Goal: Task Accomplishment & Management: Manage account settings

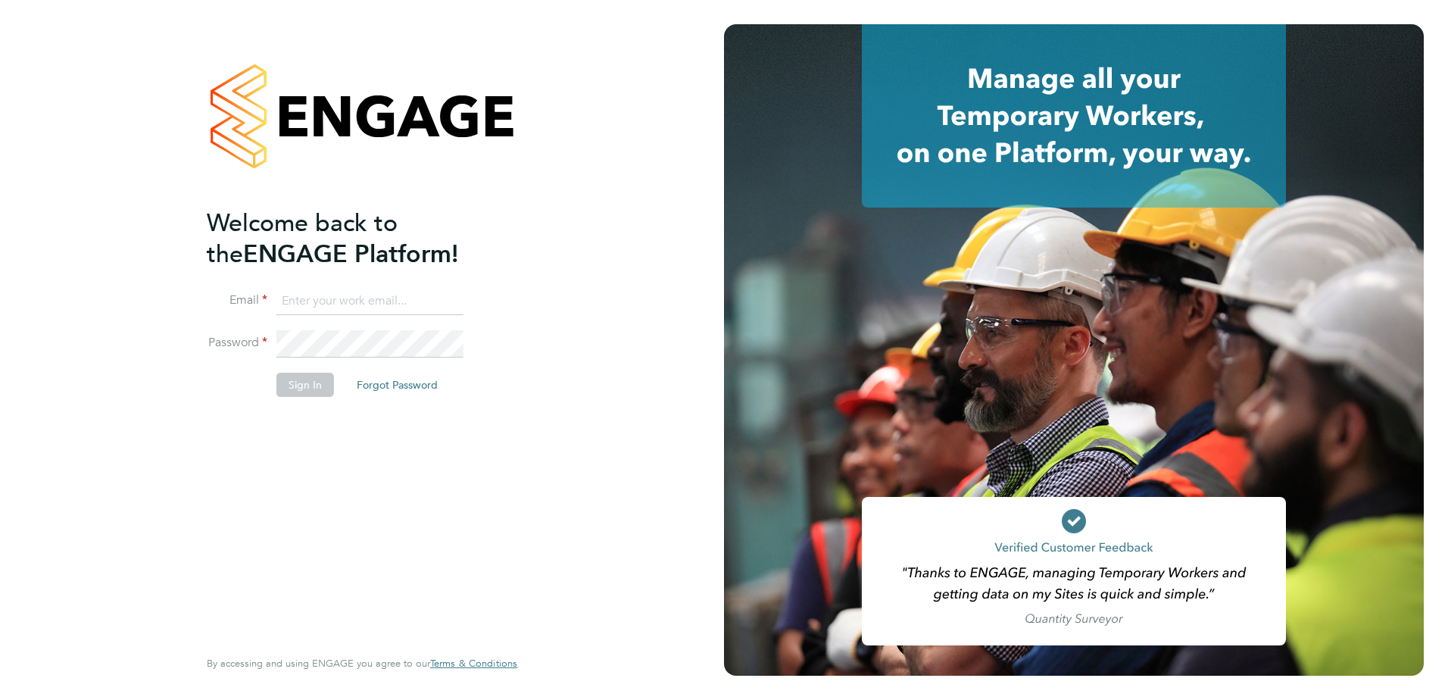
type input "[PERSON_NAME][EMAIL_ADDRESS][PERSON_NAME][DOMAIN_NAME]"
click at [444, 407] on li "Sign In Forgot Password" at bounding box center [354, 392] width 295 height 39
click at [314, 389] on button "Sign In" at bounding box center [305, 385] width 58 height 24
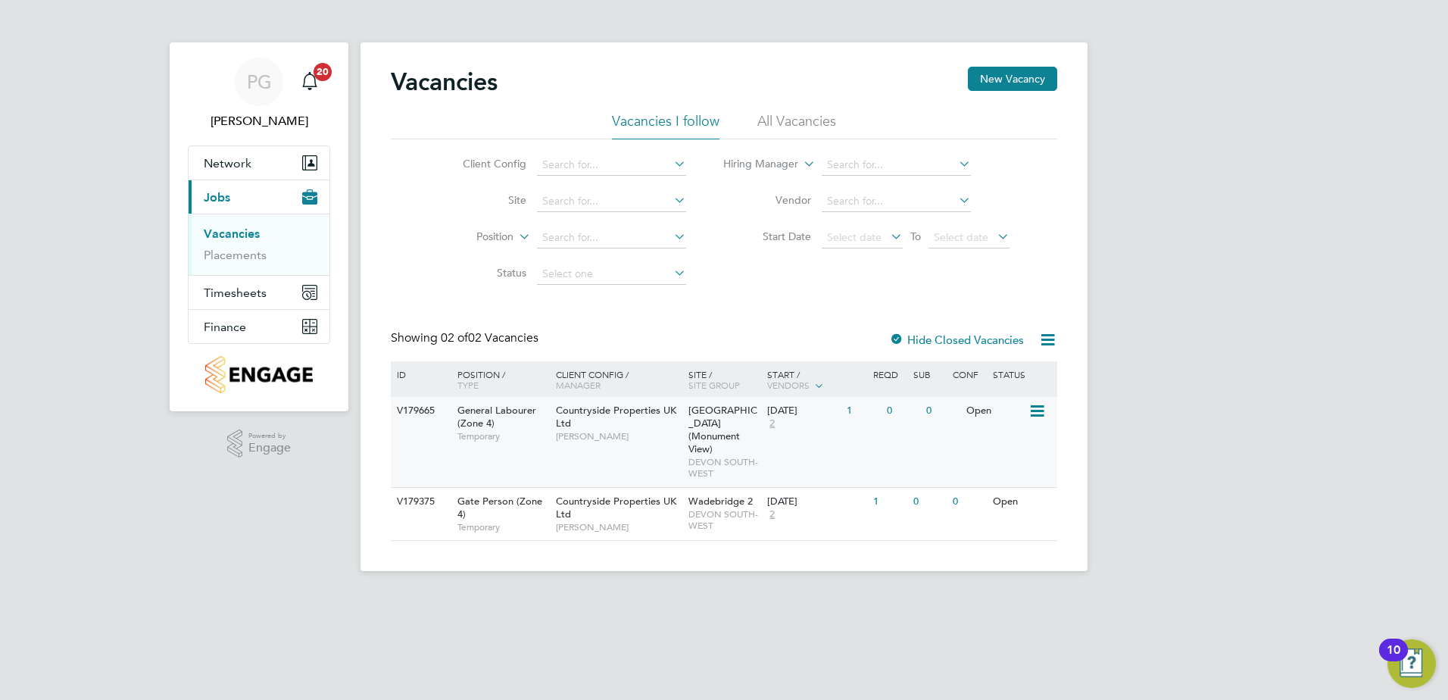
click at [1041, 413] on icon at bounding box center [1036, 411] width 15 height 18
click at [993, 483] on li "Update Status" at bounding box center [999, 488] width 88 height 21
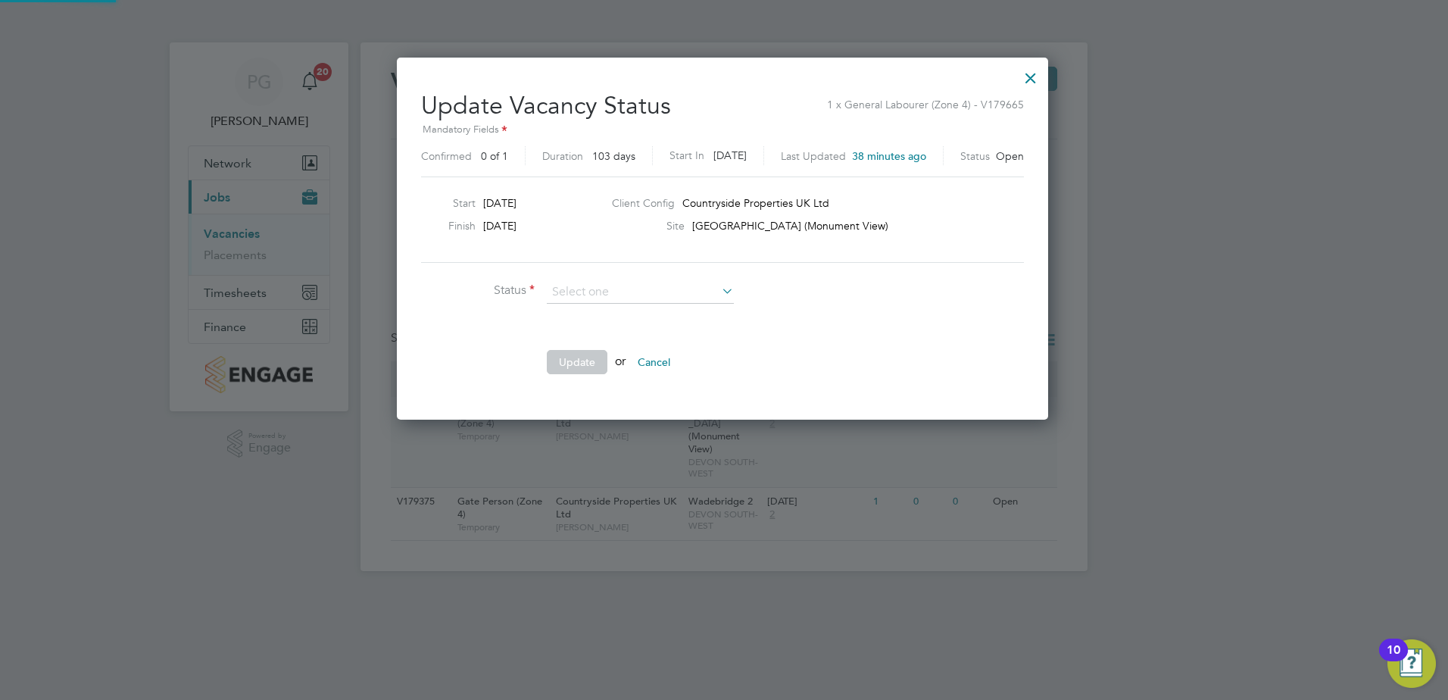
scroll to position [361, 654]
click at [892, 285] on ng-form "Status Comment Update or Cancel" at bounding box center [722, 335] width 603 height 108
click at [1027, 79] on div at bounding box center [1030, 74] width 27 height 27
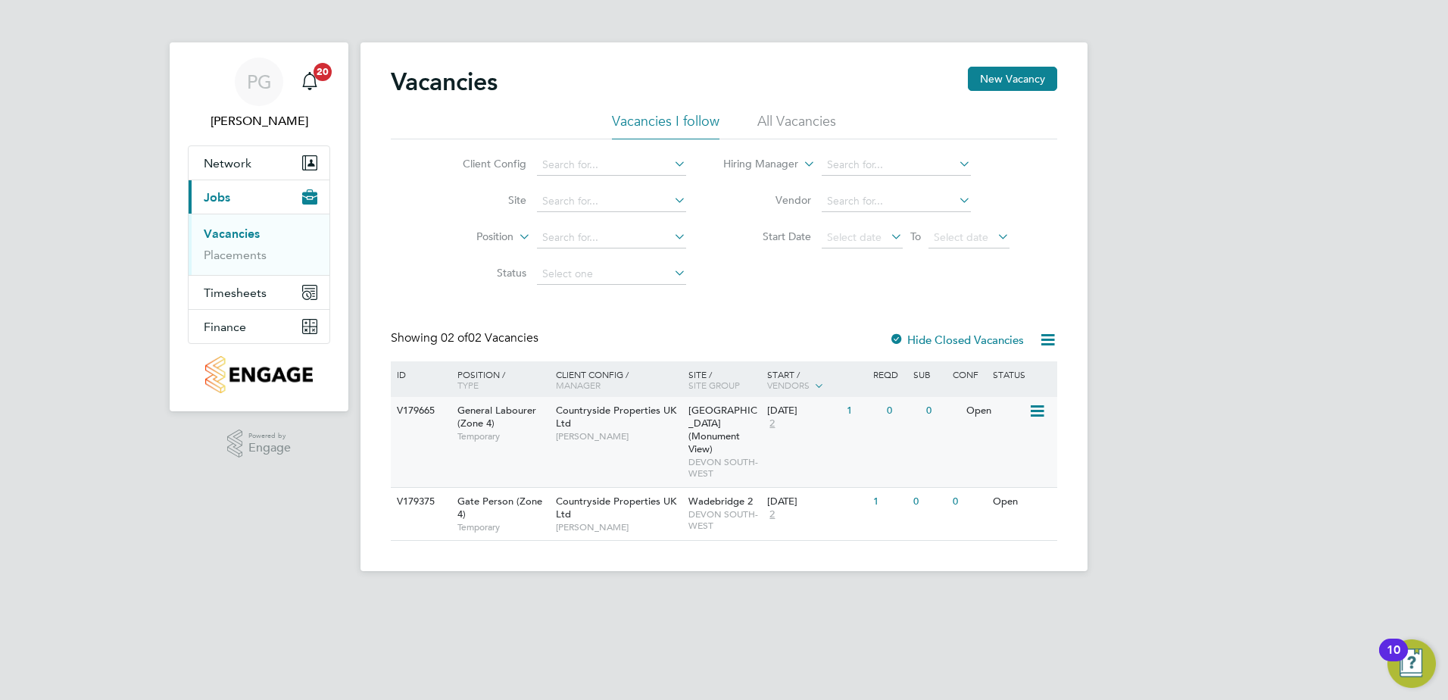
click at [1033, 411] on icon at bounding box center [1036, 411] width 15 height 18
click at [1004, 442] on li "View Details" at bounding box center [999, 446] width 88 height 21
click at [1035, 410] on icon at bounding box center [1036, 411] width 15 height 18
click at [991, 486] on li "Update Status" at bounding box center [999, 488] width 88 height 21
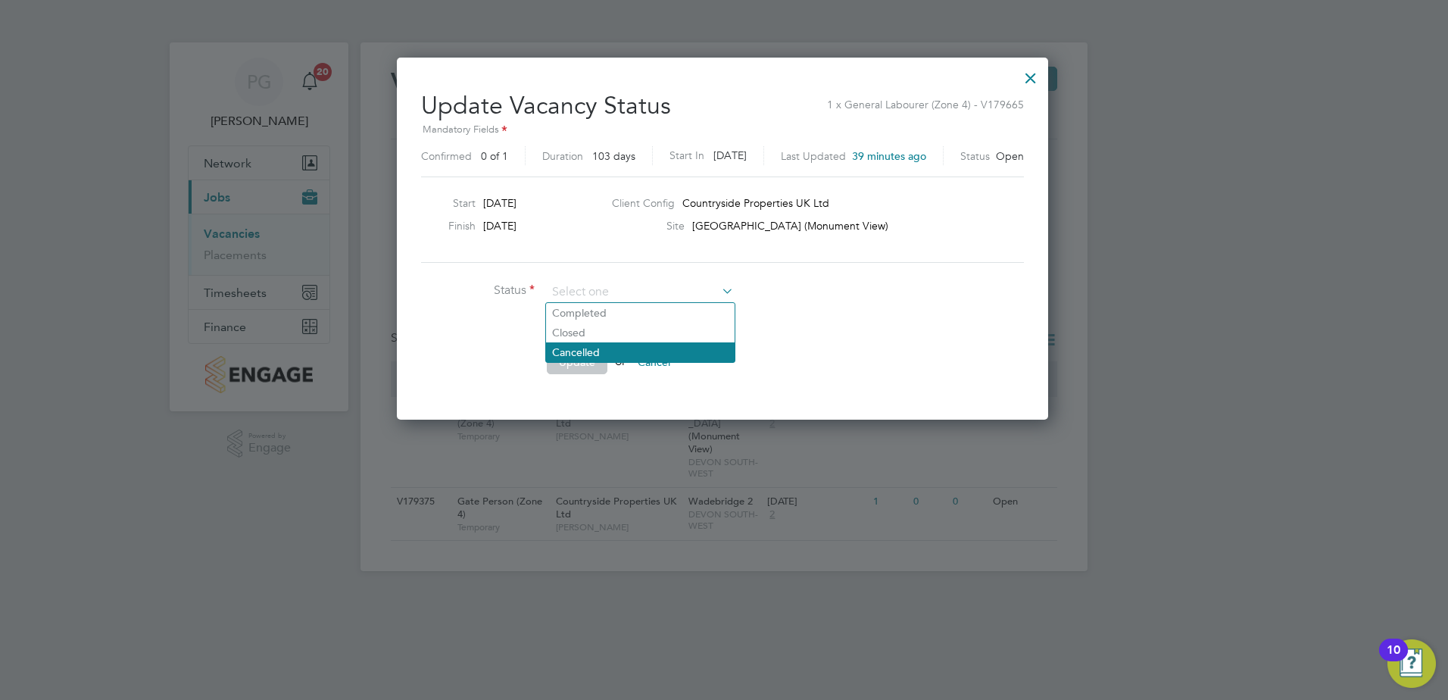
click at [605, 351] on li "Cancelled" at bounding box center [640, 352] width 189 height 20
type input "Cancelled"
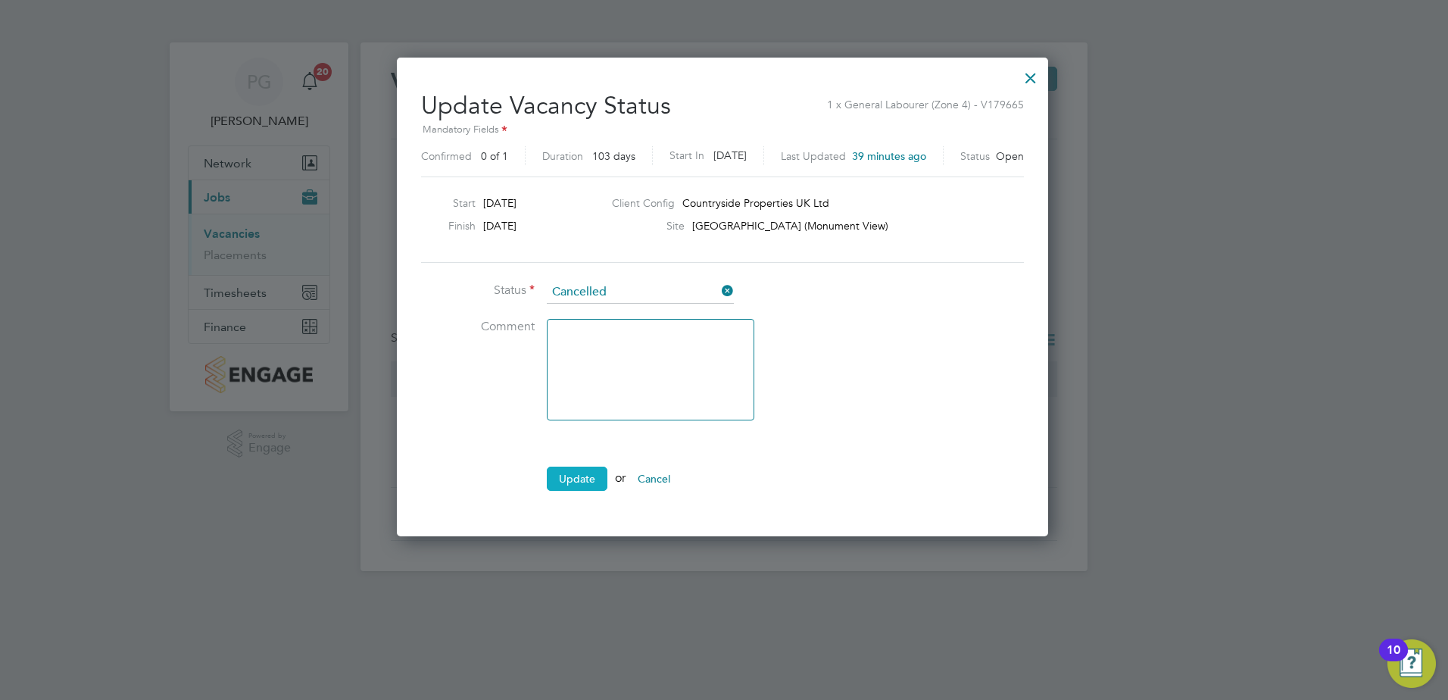
click at [579, 478] on button "Update" at bounding box center [577, 479] width 61 height 24
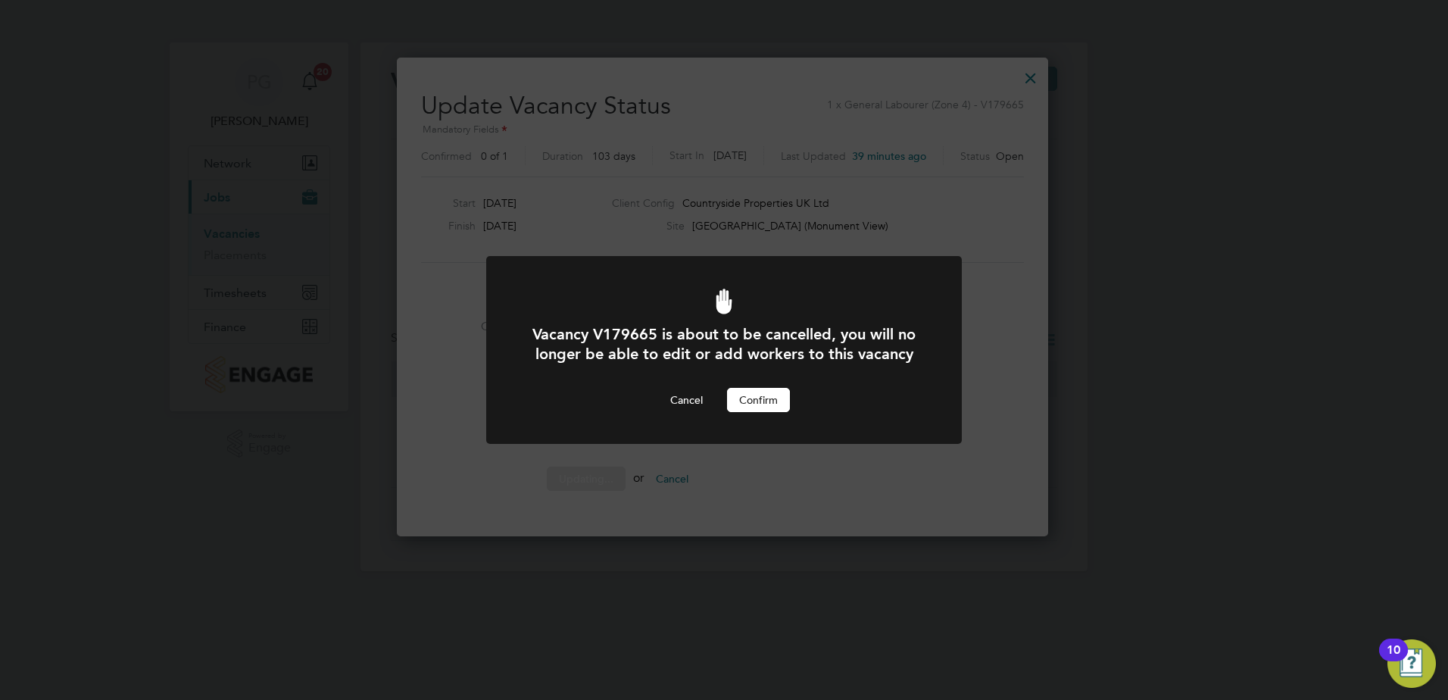
click at [774, 395] on button "Confirm" at bounding box center [758, 400] width 63 height 24
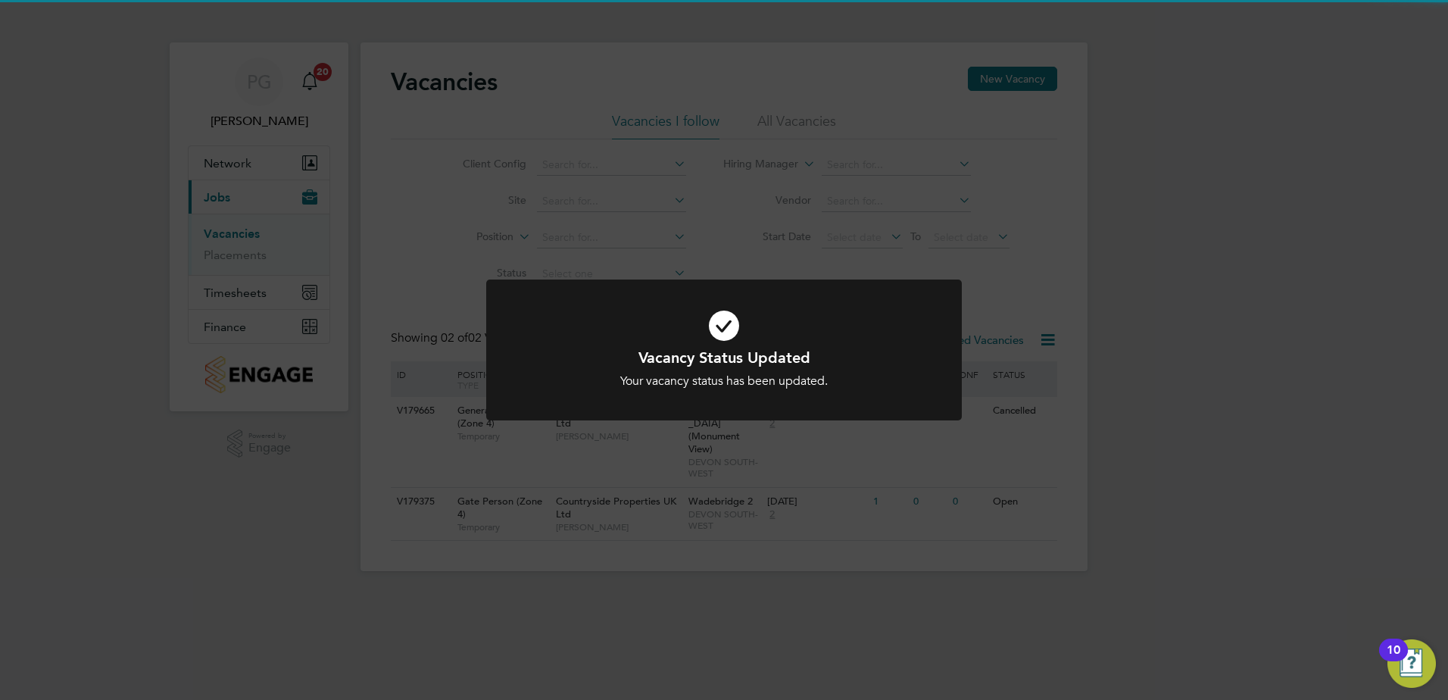
click at [727, 357] on h1 "Vacancy Status Updated" at bounding box center [724, 358] width 394 height 20
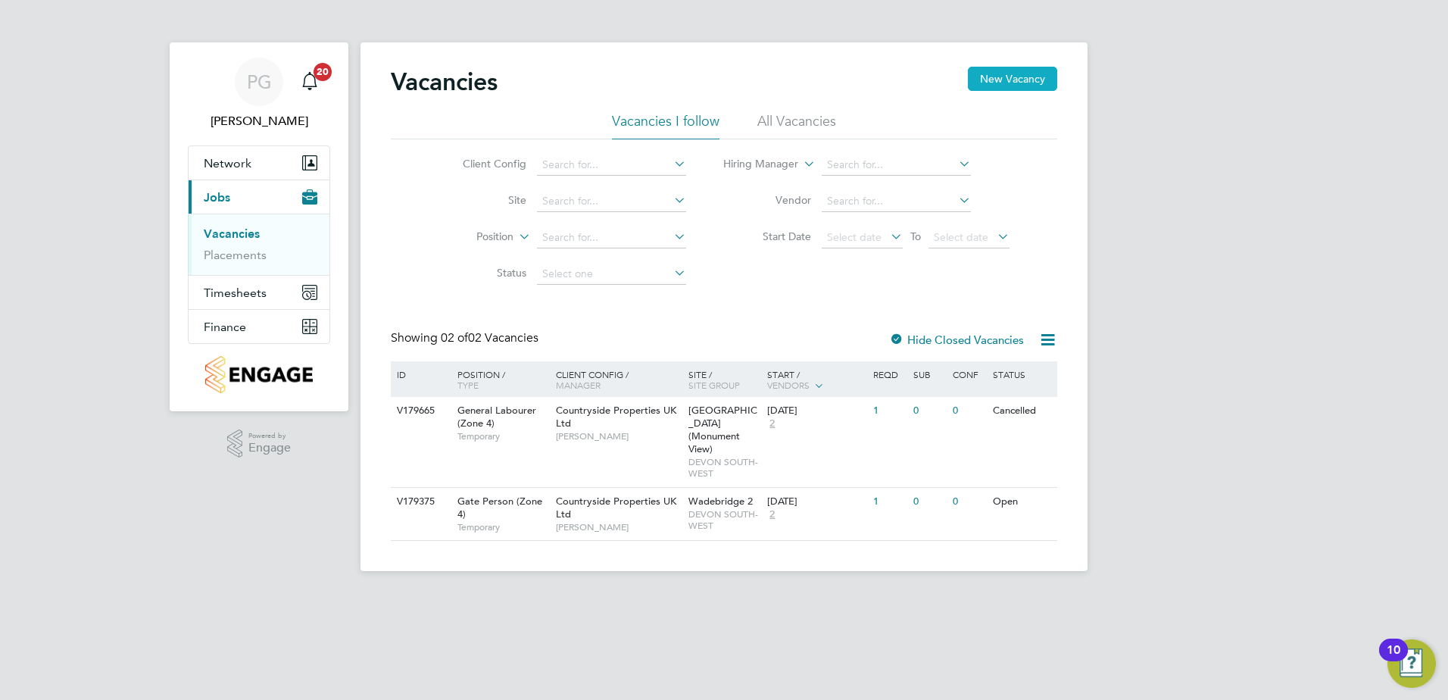
click at [1023, 71] on button "New Vacancy" at bounding box center [1012, 79] width 89 height 24
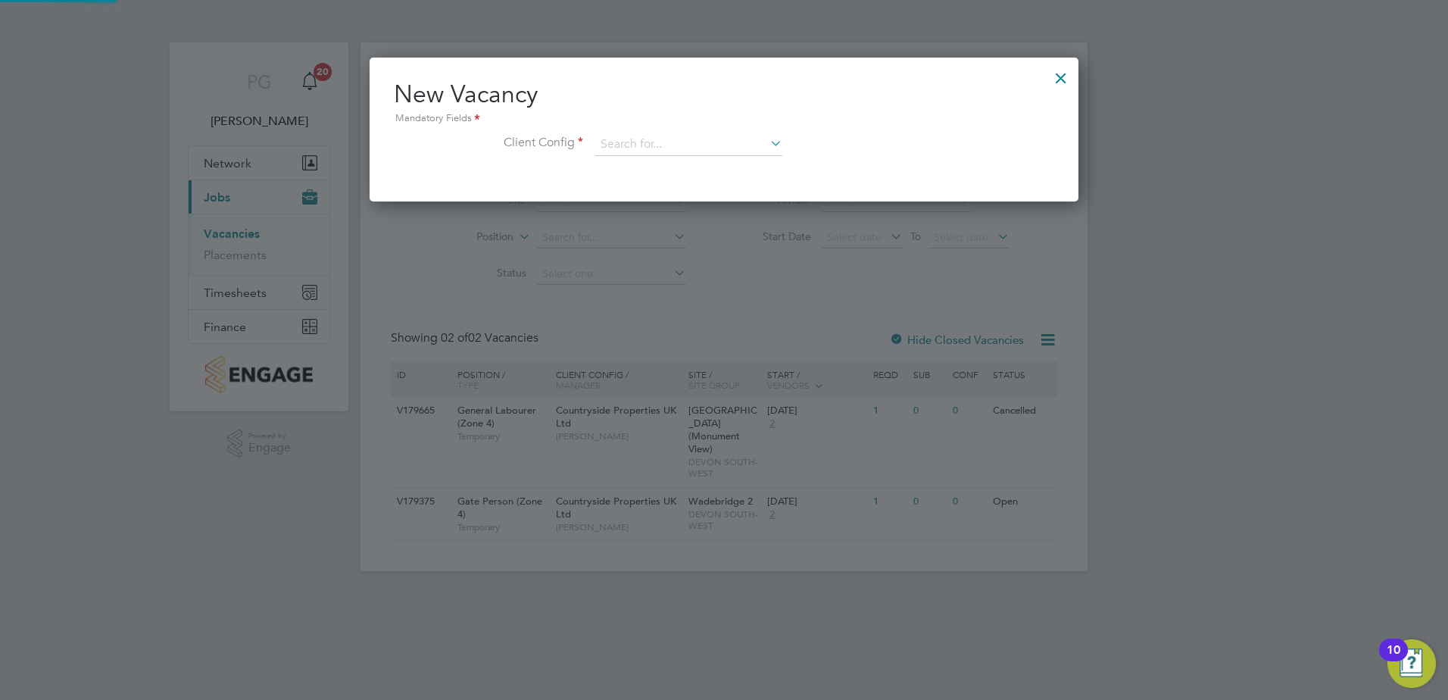
scroll to position [144, 710]
click at [763, 146] on input at bounding box center [688, 144] width 187 height 23
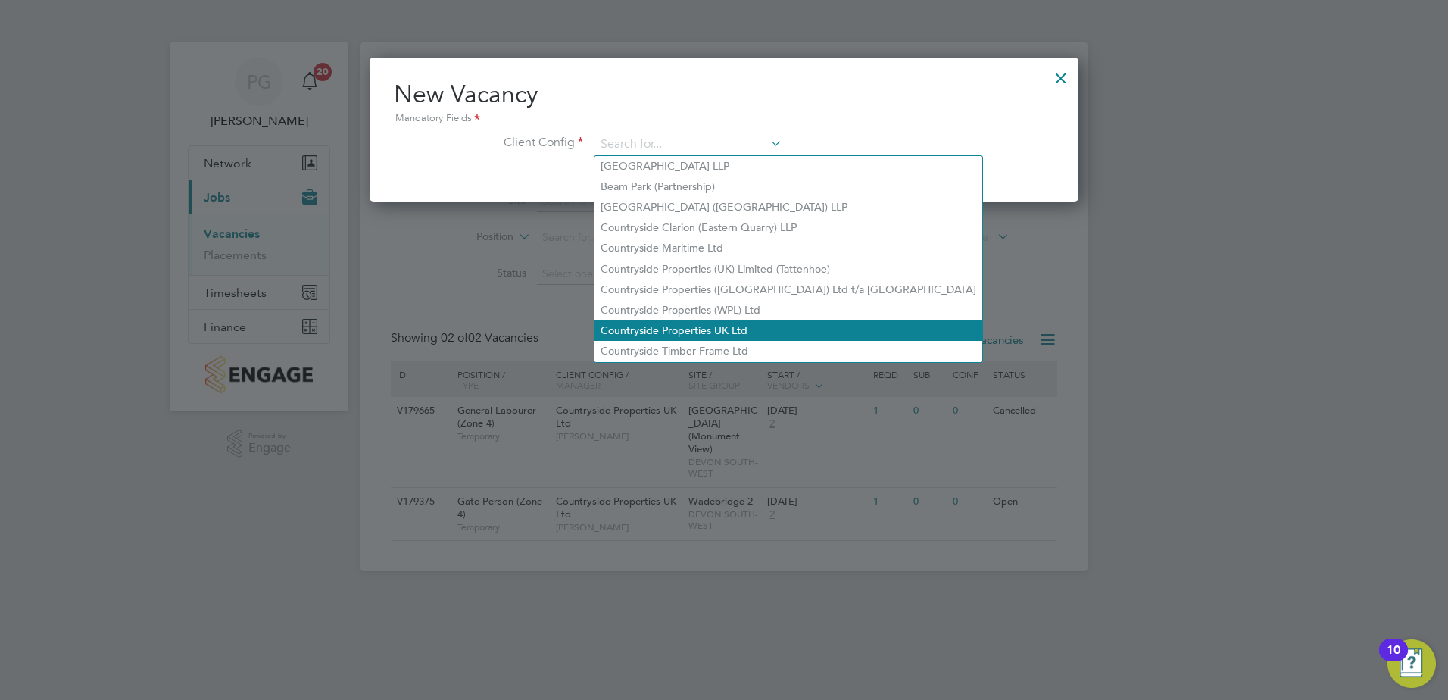
click at [702, 323] on li "Countryside Properties UK Ltd" at bounding box center [789, 330] width 388 height 20
type input "Countryside Properties UK Ltd"
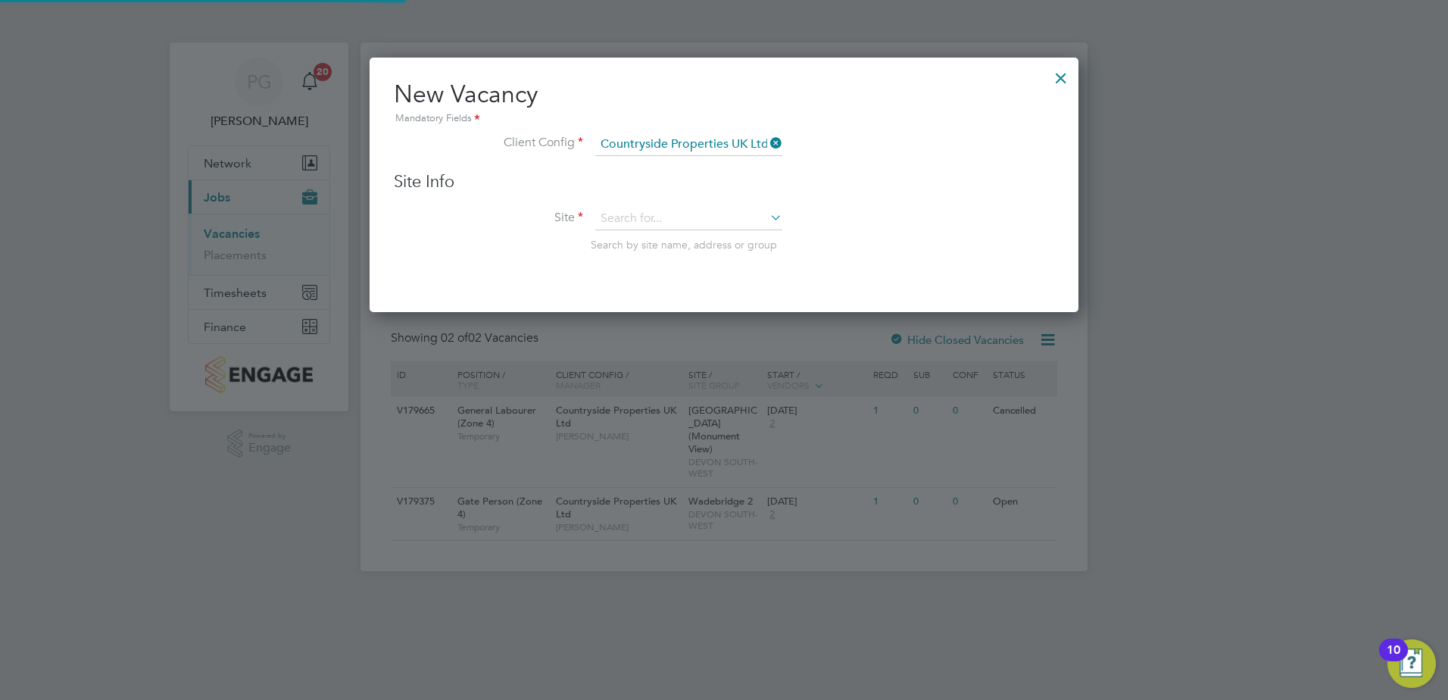
click at [702, 203] on div "Site Info Site Search by site name, address or group" at bounding box center [724, 226] width 660 height 111
click at [698, 212] on input at bounding box center [688, 219] width 187 height 23
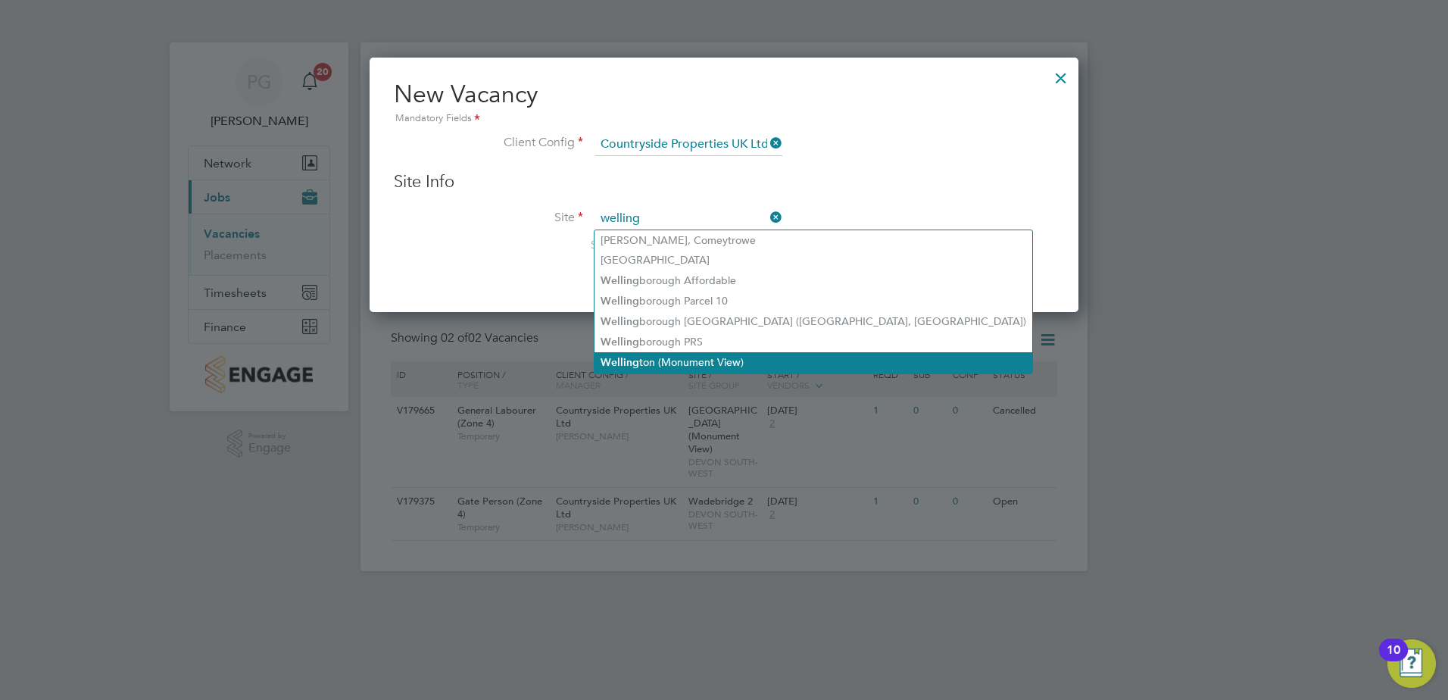
click at [662, 354] on li "Welling ton (Monument View)" at bounding box center [814, 362] width 438 height 20
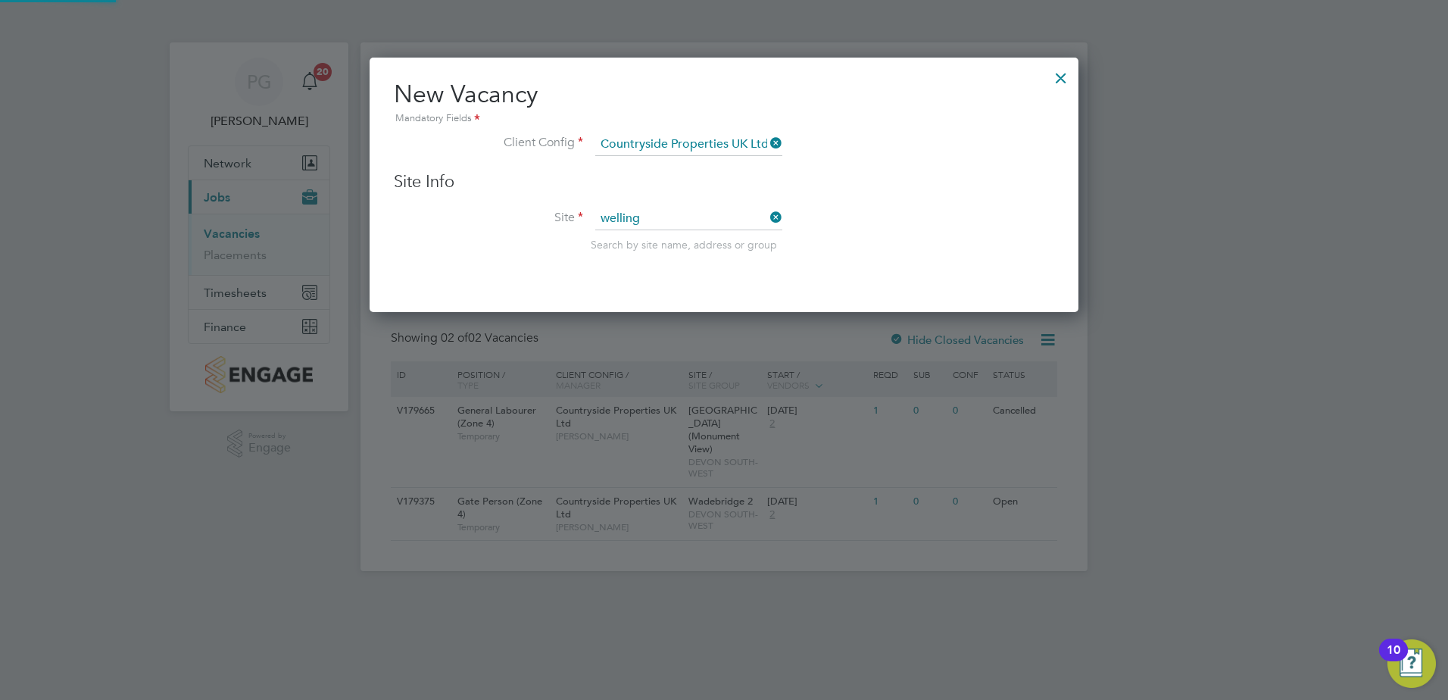
type input "[GEOGRAPHIC_DATA] (Monument View)"
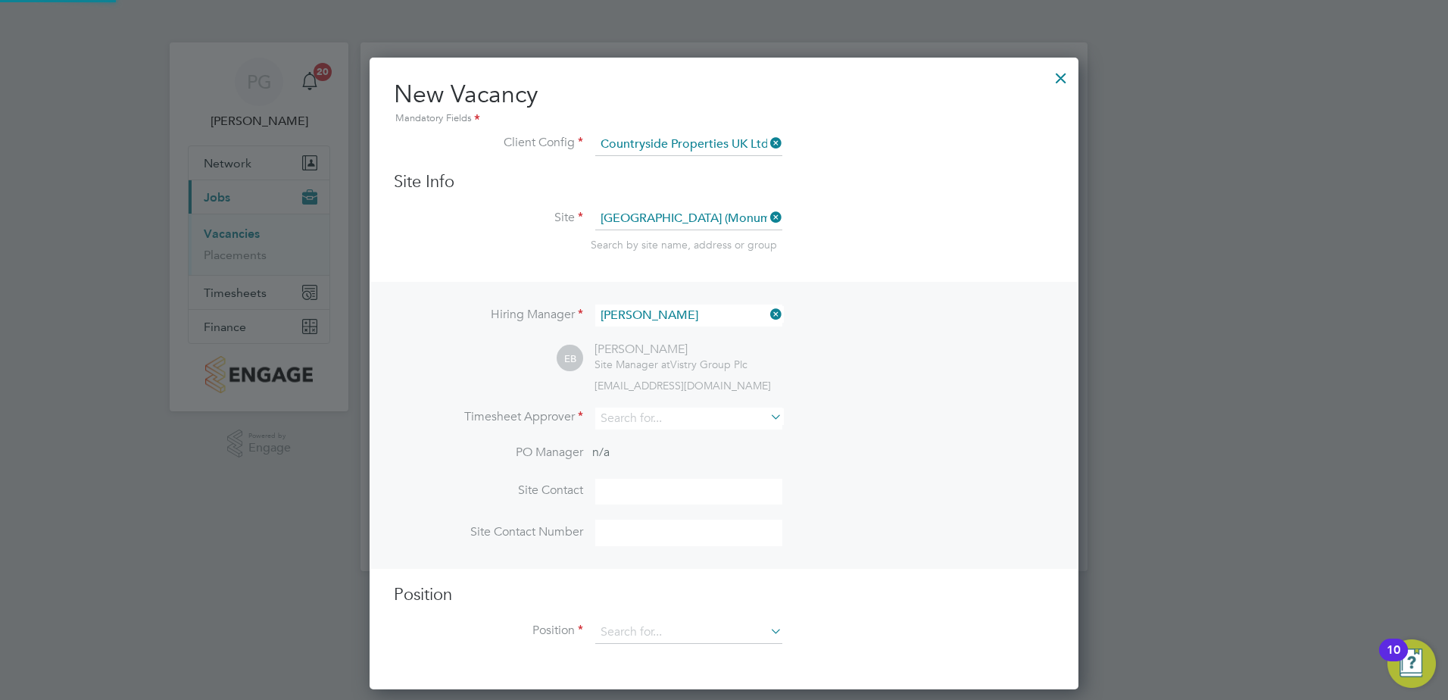
scroll to position [633, 710]
click at [635, 420] on input at bounding box center [688, 418] width 187 height 22
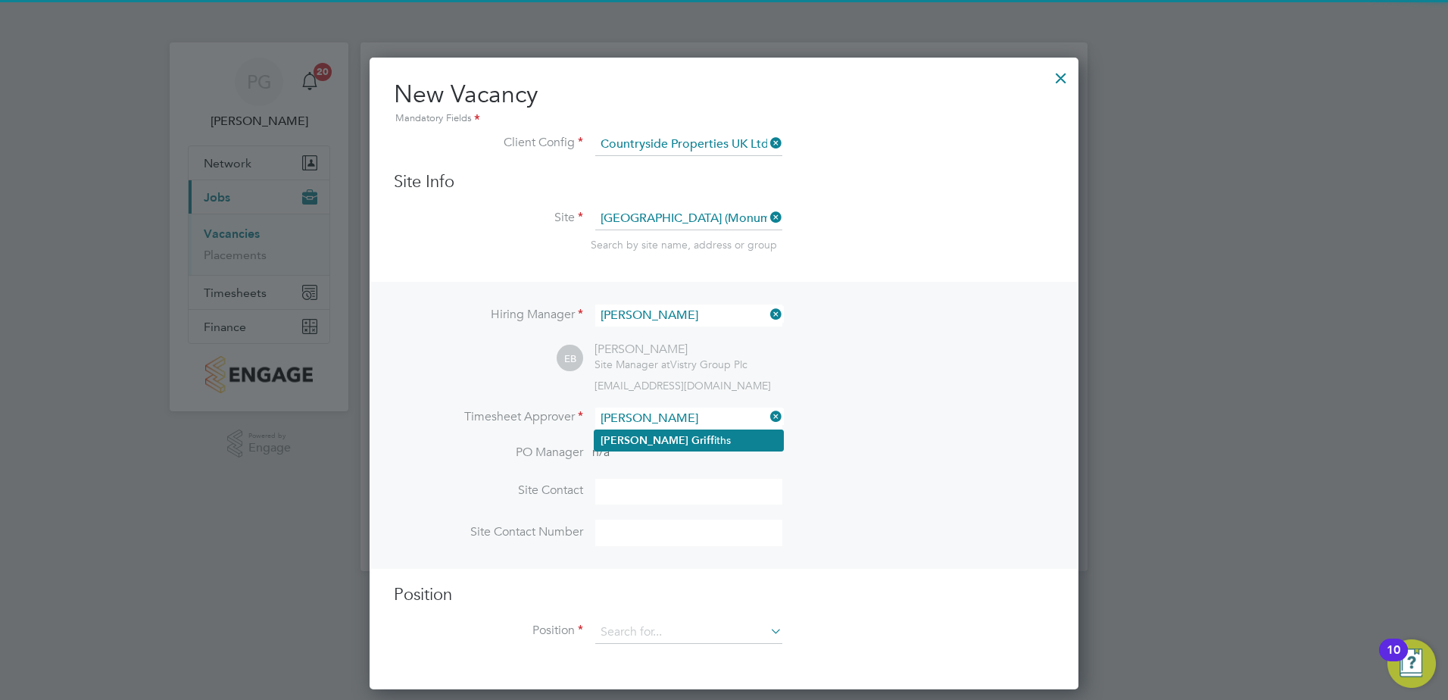
click at [648, 445] on li "[PERSON_NAME] iths" at bounding box center [689, 440] width 189 height 20
type input "[PERSON_NAME]"
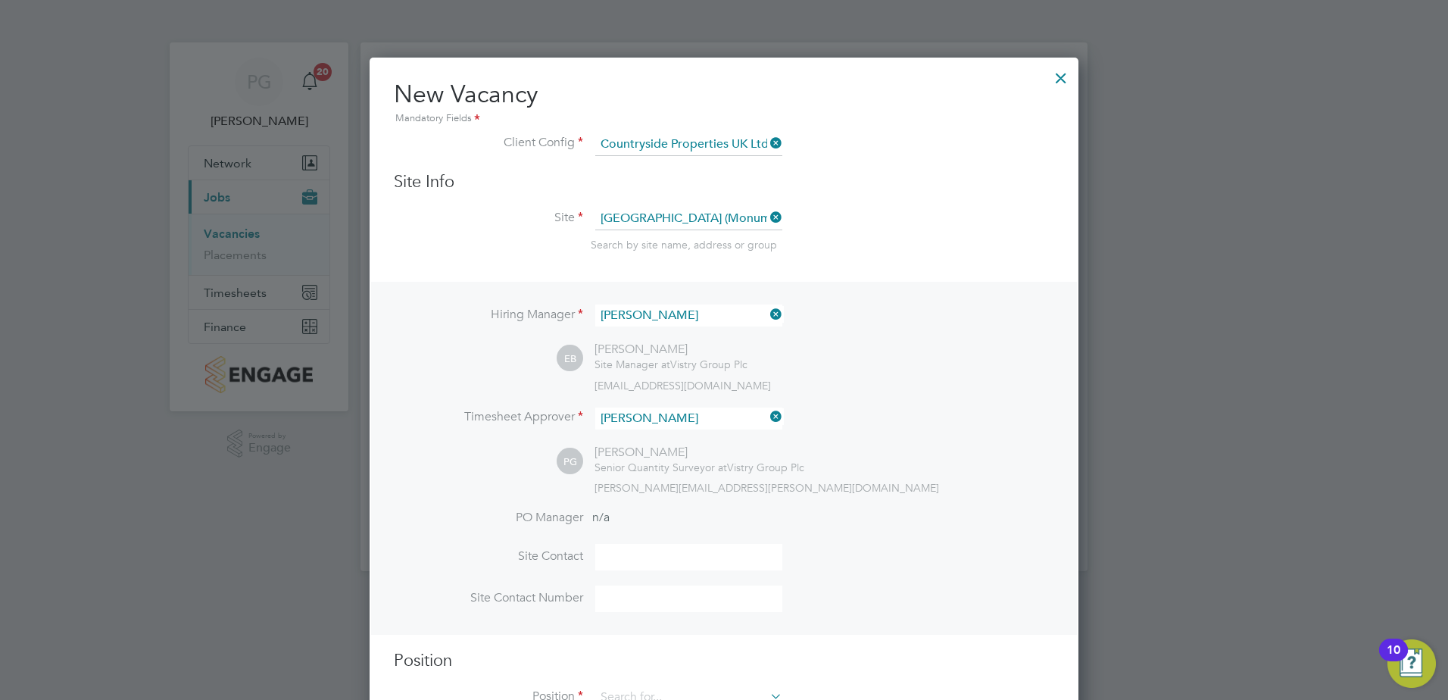
scroll to position [699, 710]
click at [918, 447] on div "PG [PERSON_NAME] Senior Quantity Surveyor at Vistry Group Plc [PERSON_NAME][EMA…" at bounding box center [806, 470] width 498 height 50
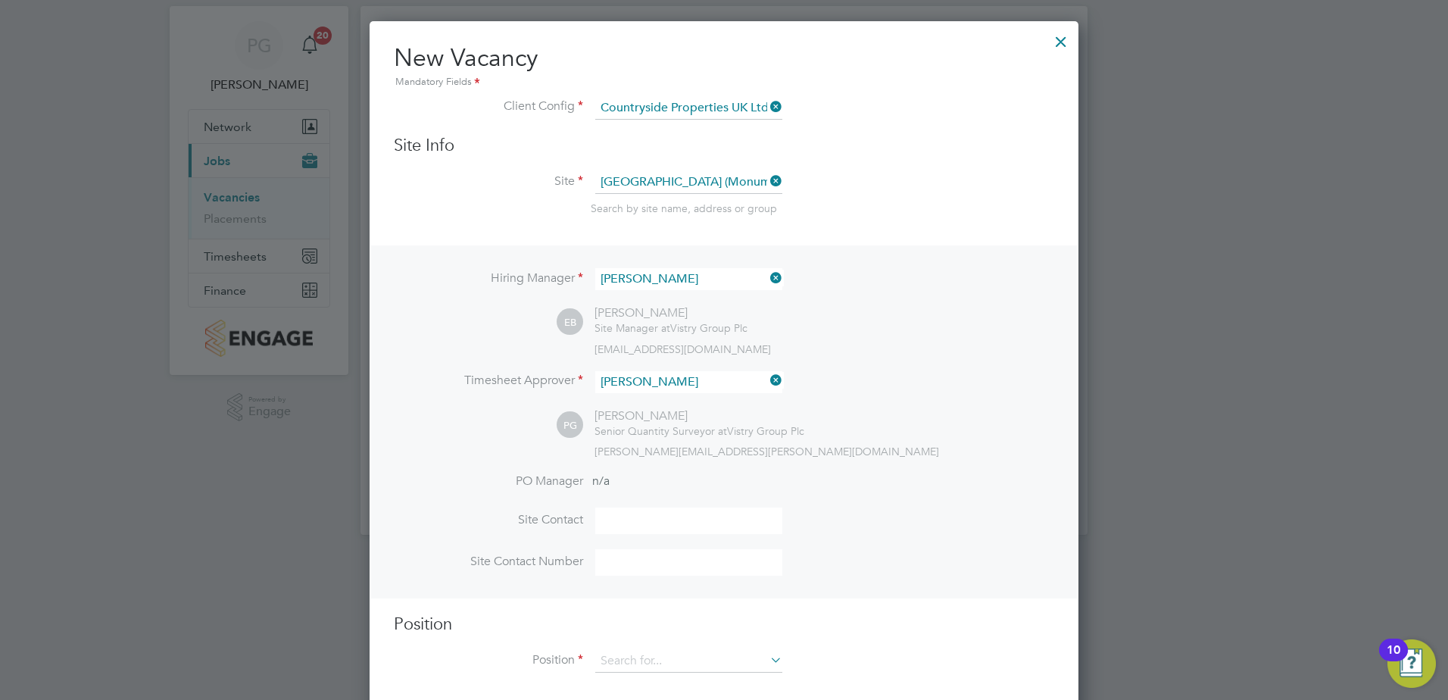
scroll to position [56, 0]
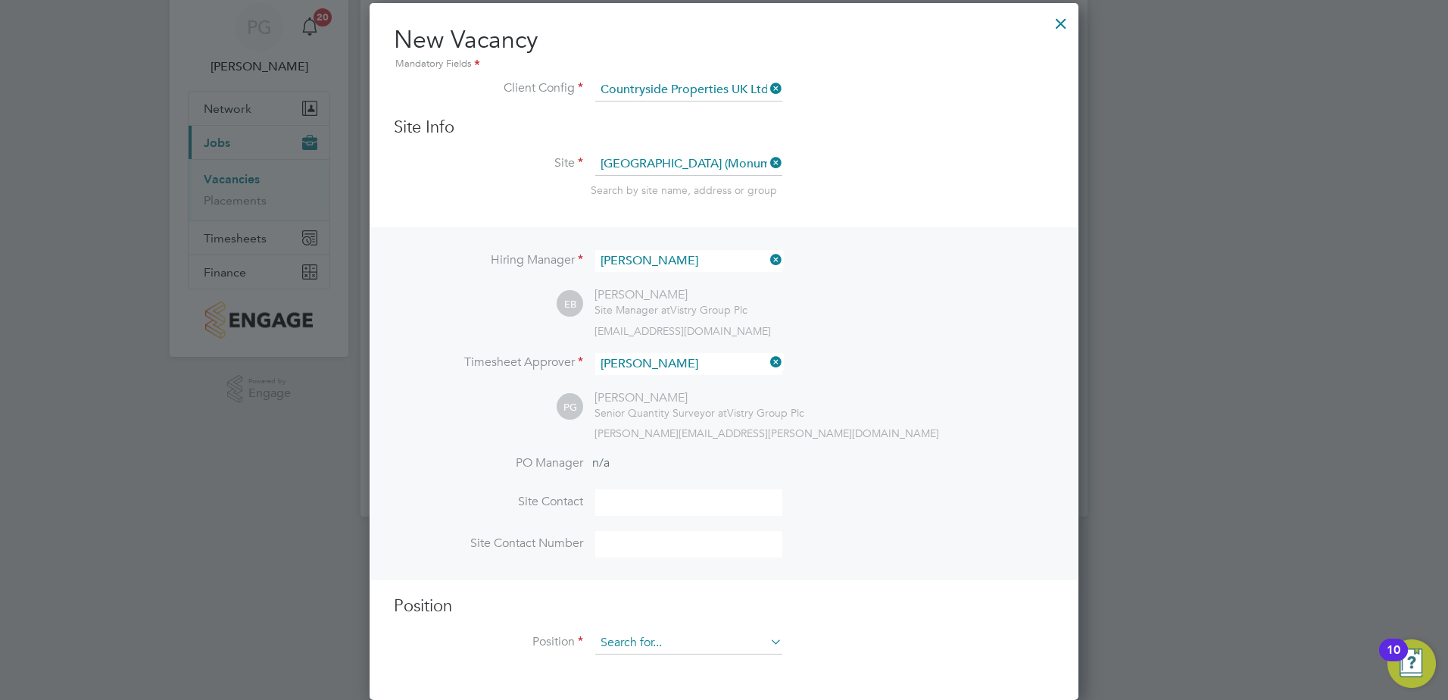
click at [719, 636] on input at bounding box center [688, 643] width 187 height 23
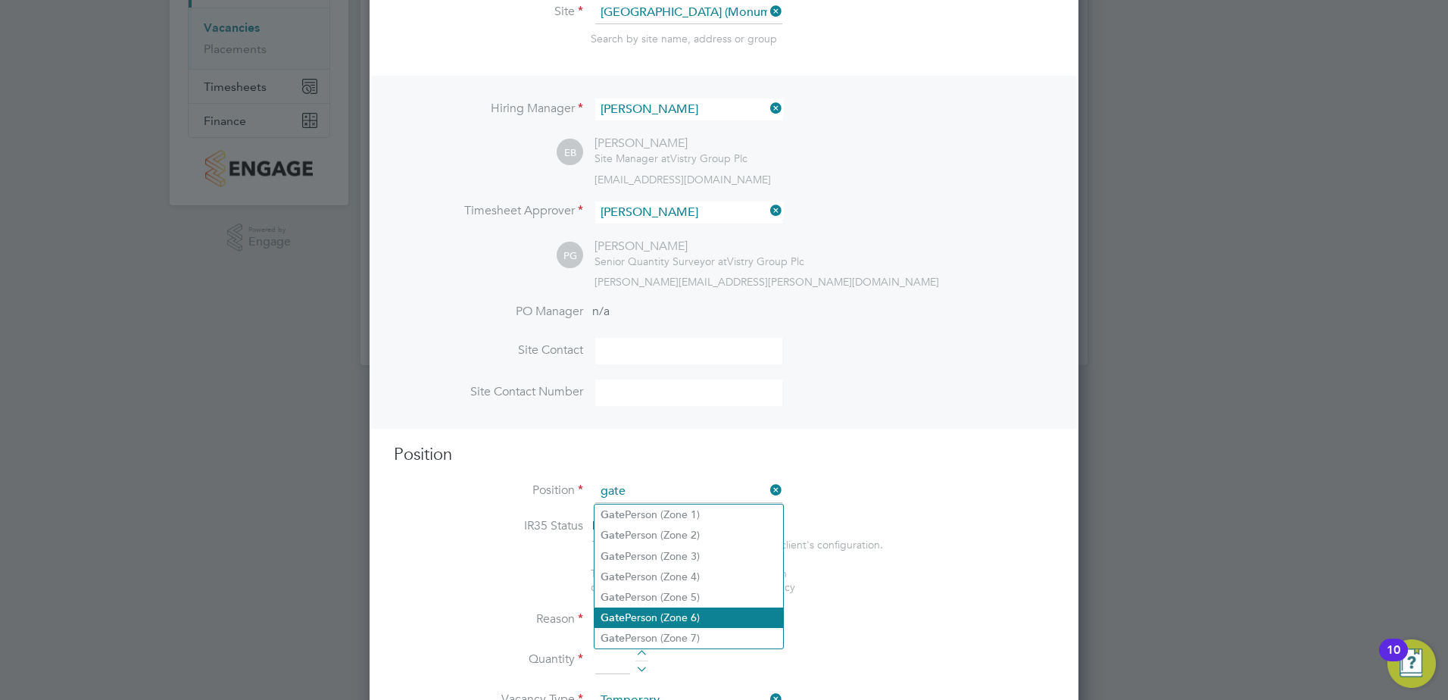
scroll to position [208, 0]
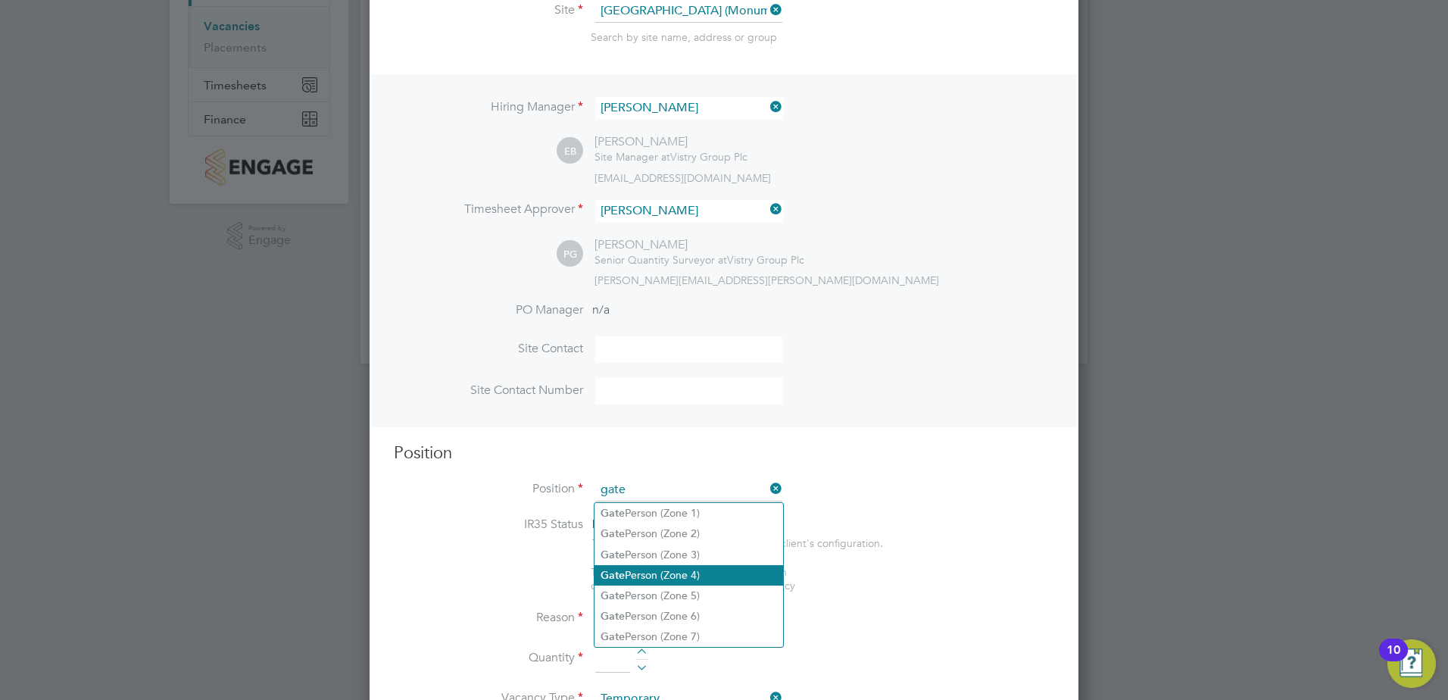
click at [688, 571] on li "Gate Person (Zone 4)" at bounding box center [689, 575] width 189 height 20
type input "Gate Person (Zone 4)"
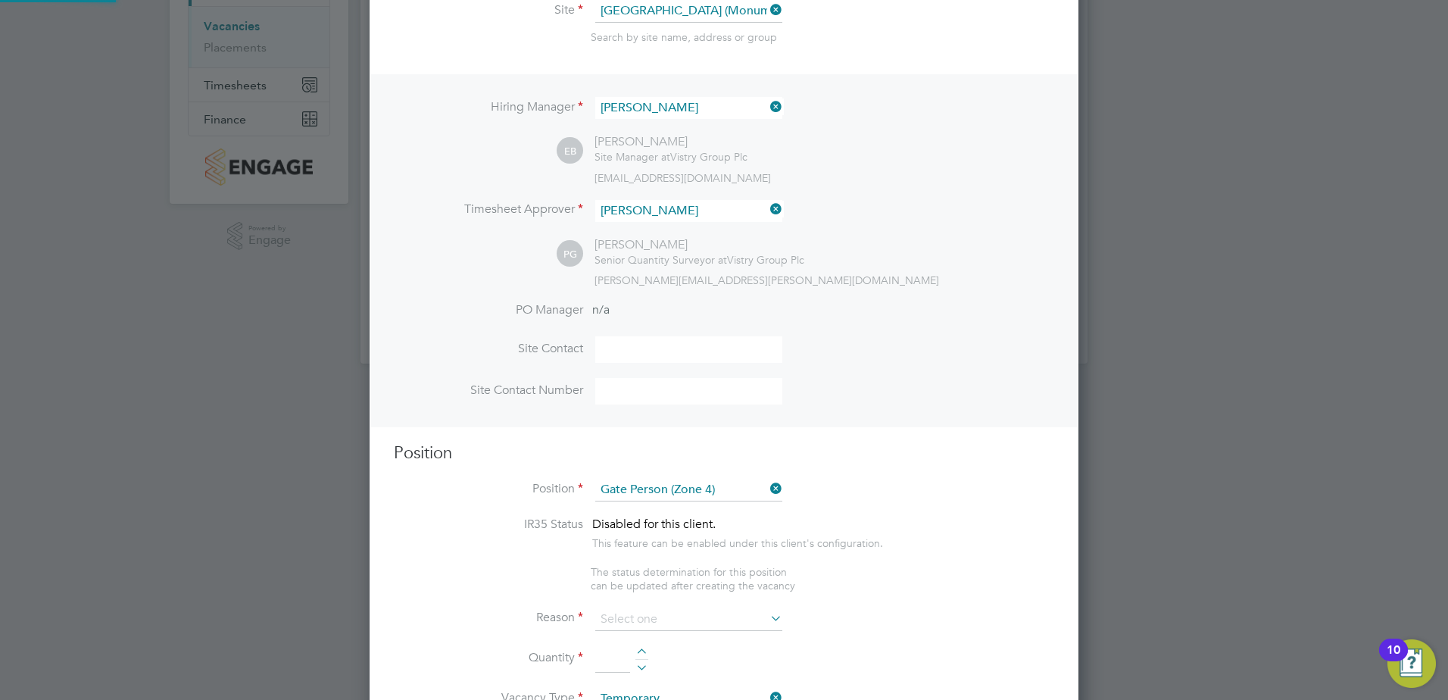
type textarea "- Welcoming visitors and signing visitors in and out of site - Checking CSCS ca…"
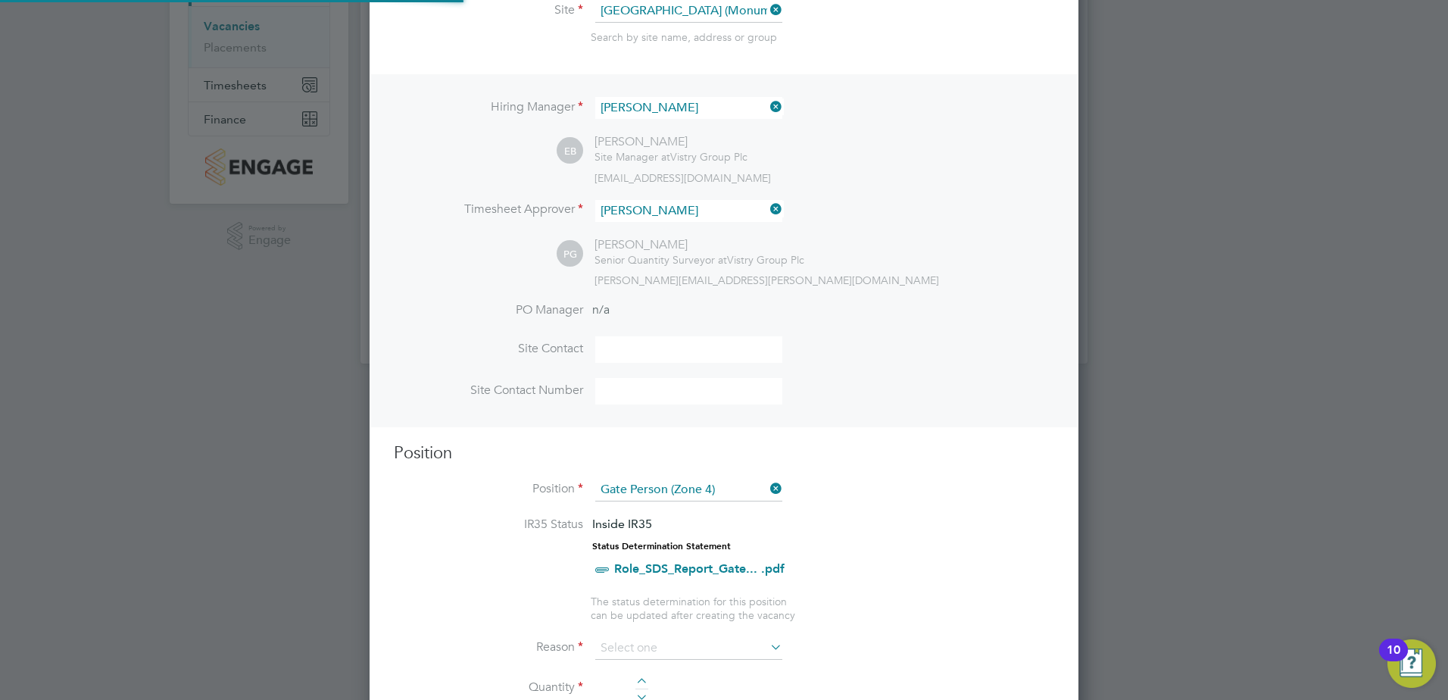
scroll to position [45, 80]
click at [935, 520] on li "IR35 Status Inside IR35 Status Determination Statement Role_SDS_Report_Gate... …" at bounding box center [724, 555] width 660 height 77
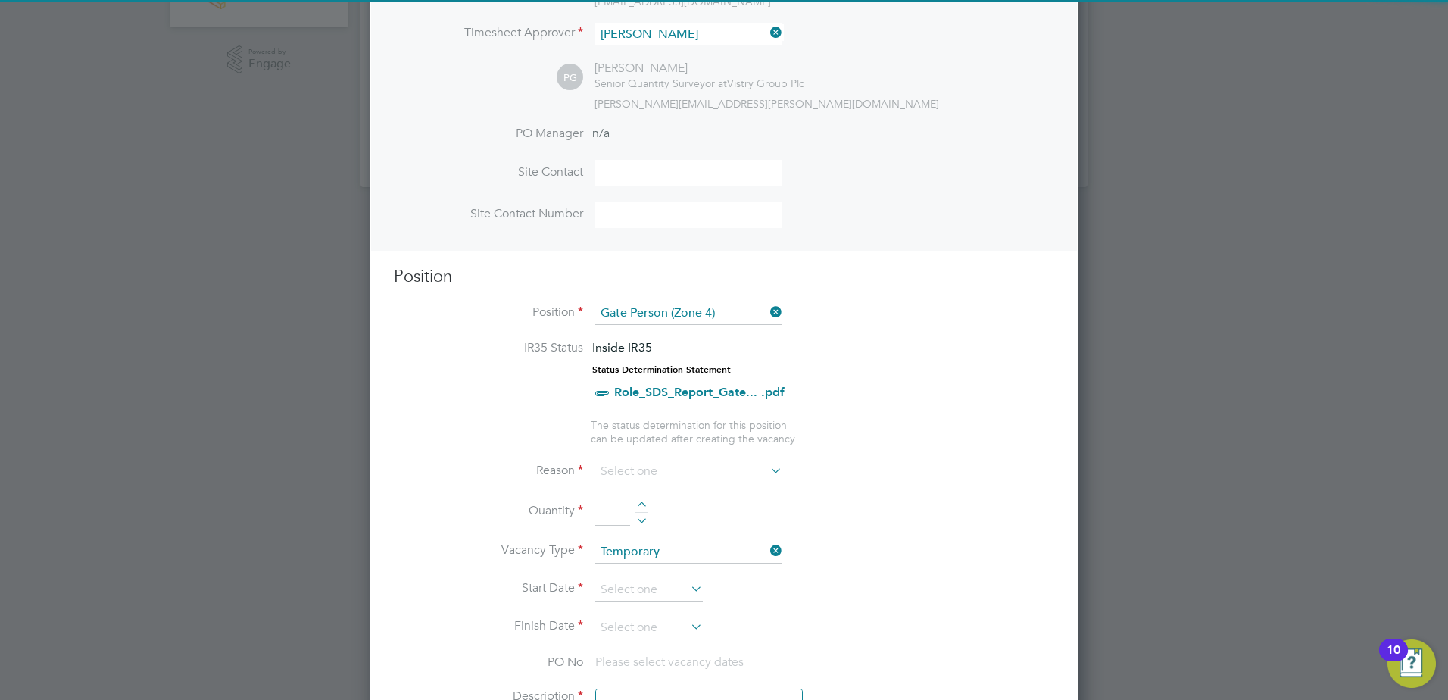
scroll to position [510, 0]
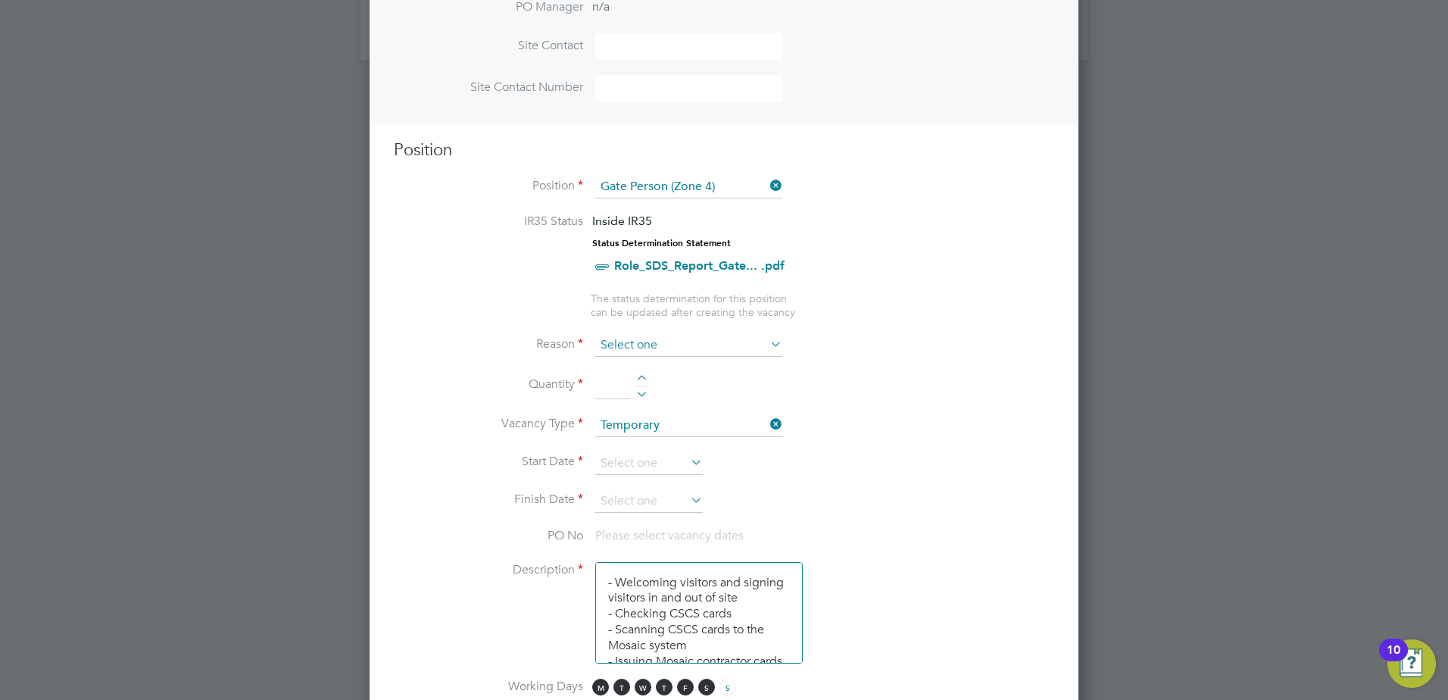
click at [731, 353] on input at bounding box center [688, 345] width 187 height 23
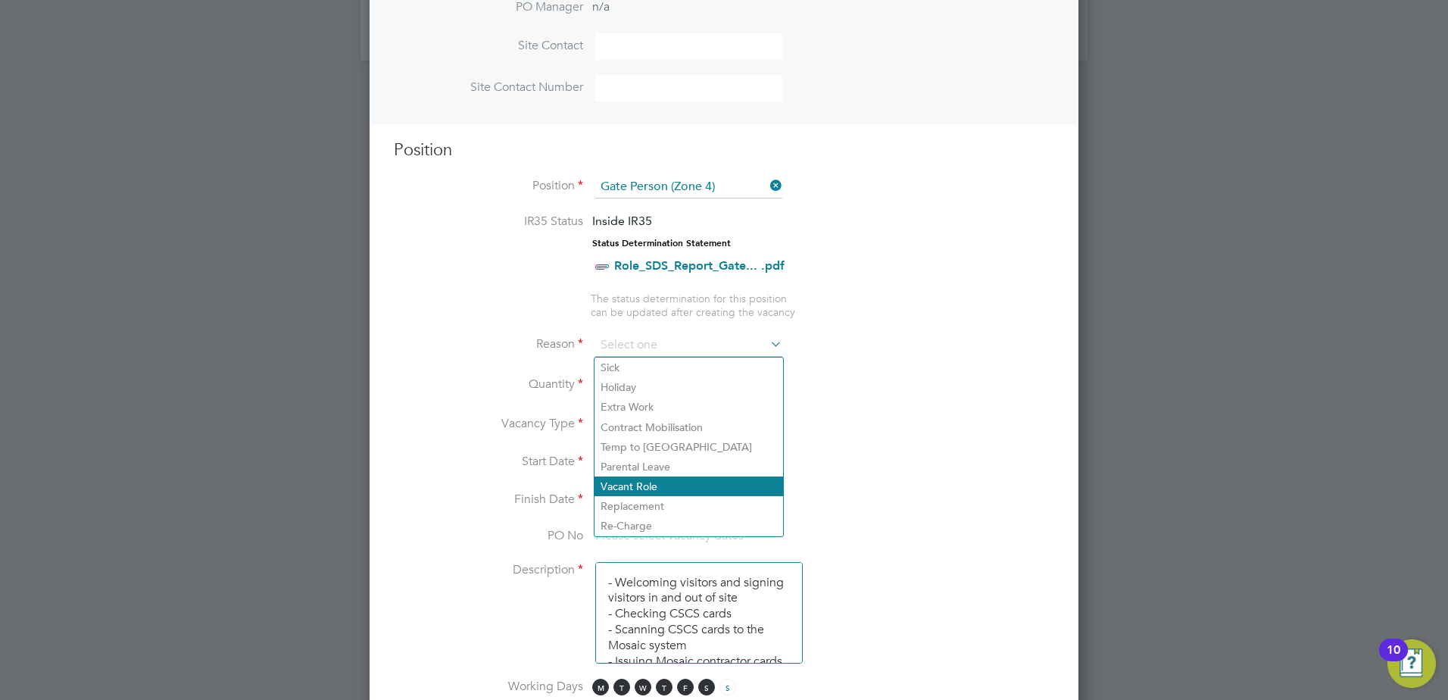
click at [655, 484] on li "Vacant Role" at bounding box center [689, 486] width 189 height 20
type input "Vacant Role"
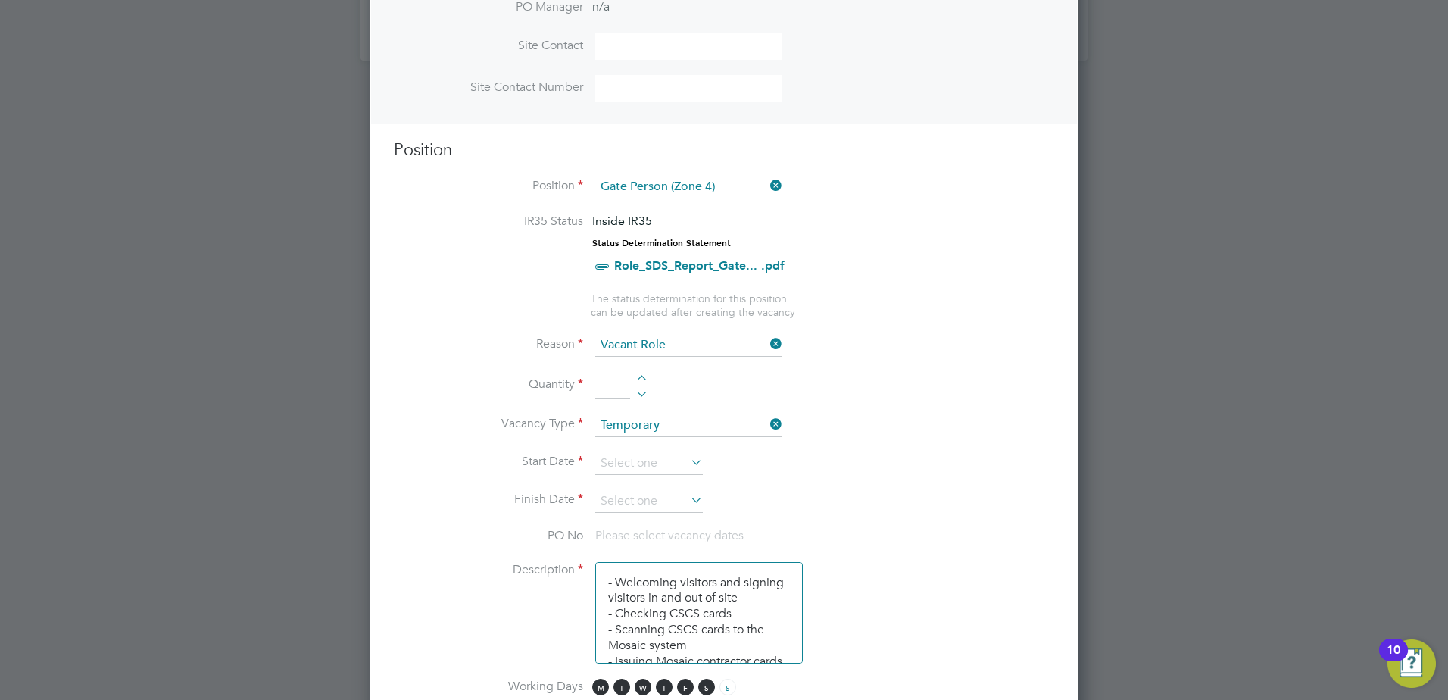
click at [601, 391] on input at bounding box center [612, 385] width 35 height 27
type input "1"
click at [656, 450] on li "Vacancy Type Temporary" at bounding box center [724, 433] width 660 height 38
click at [652, 459] on input at bounding box center [649, 463] width 108 height 23
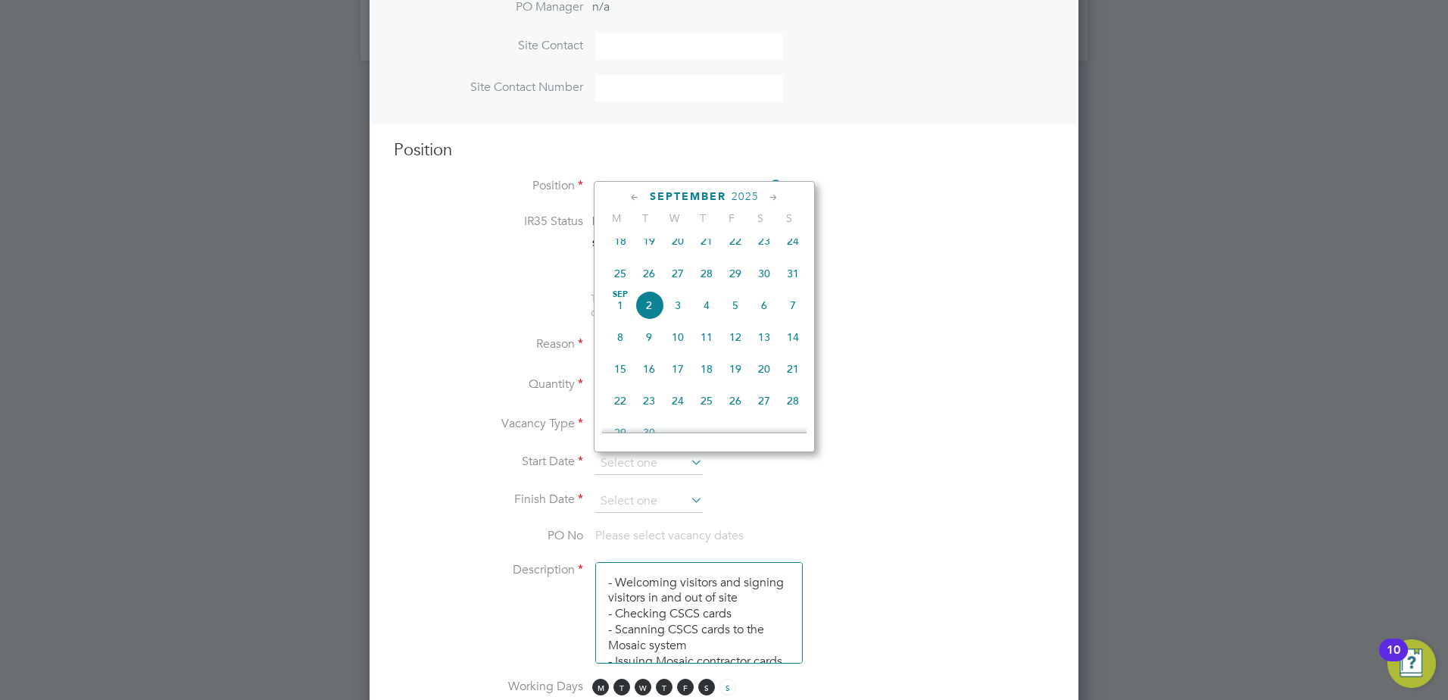
click at [626, 313] on span "[DATE]" at bounding box center [620, 305] width 29 height 29
type input "[DATE]"
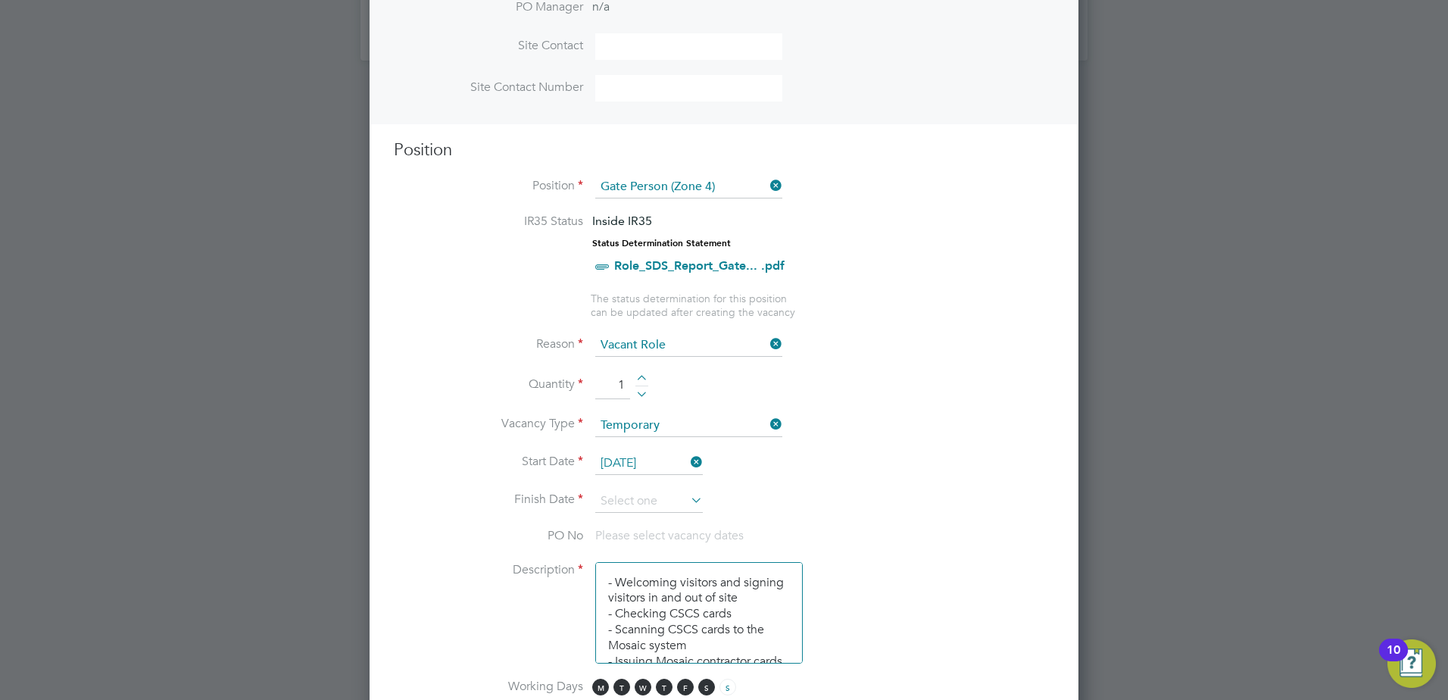
click at [688, 501] on icon at bounding box center [688, 499] width 0 height 21
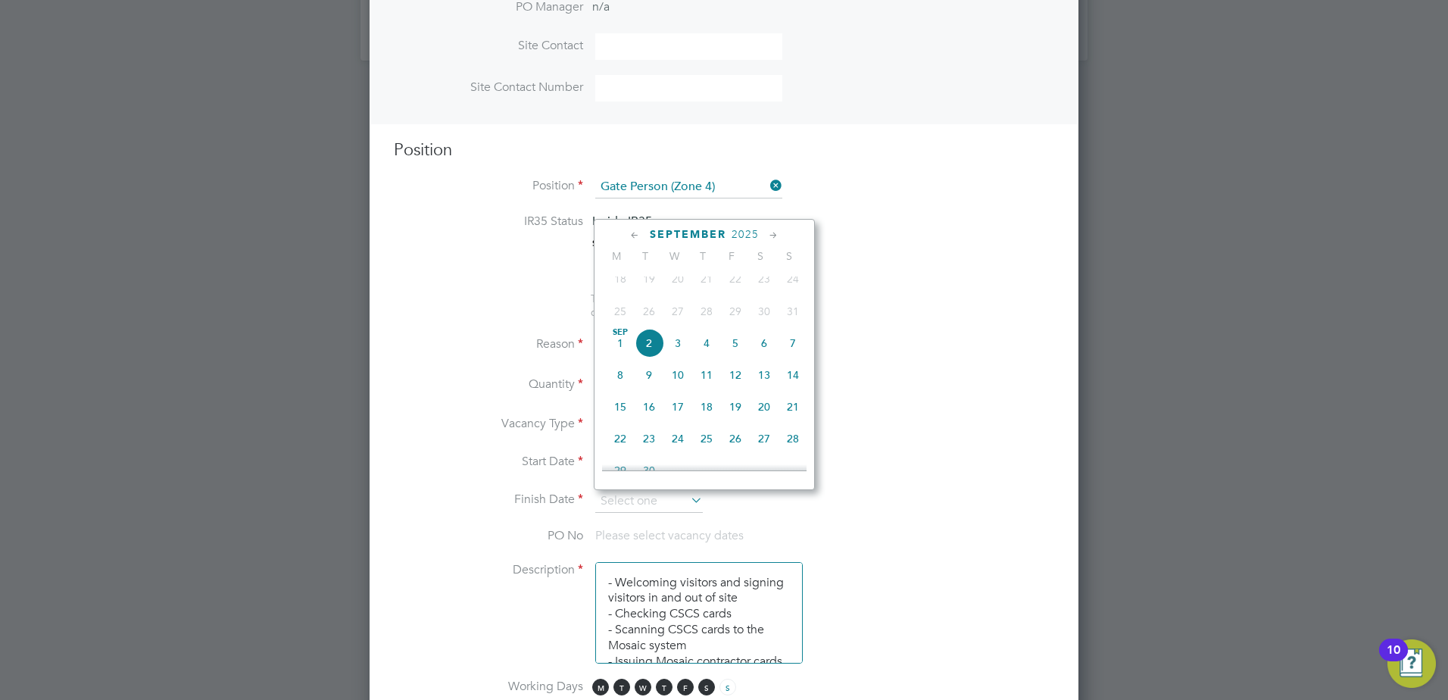
click at [777, 235] on icon at bounding box center [774, 235] width 14 height 17
click at [734, 345] on span "19" at bounding box center [735, 331] width 29 height 29
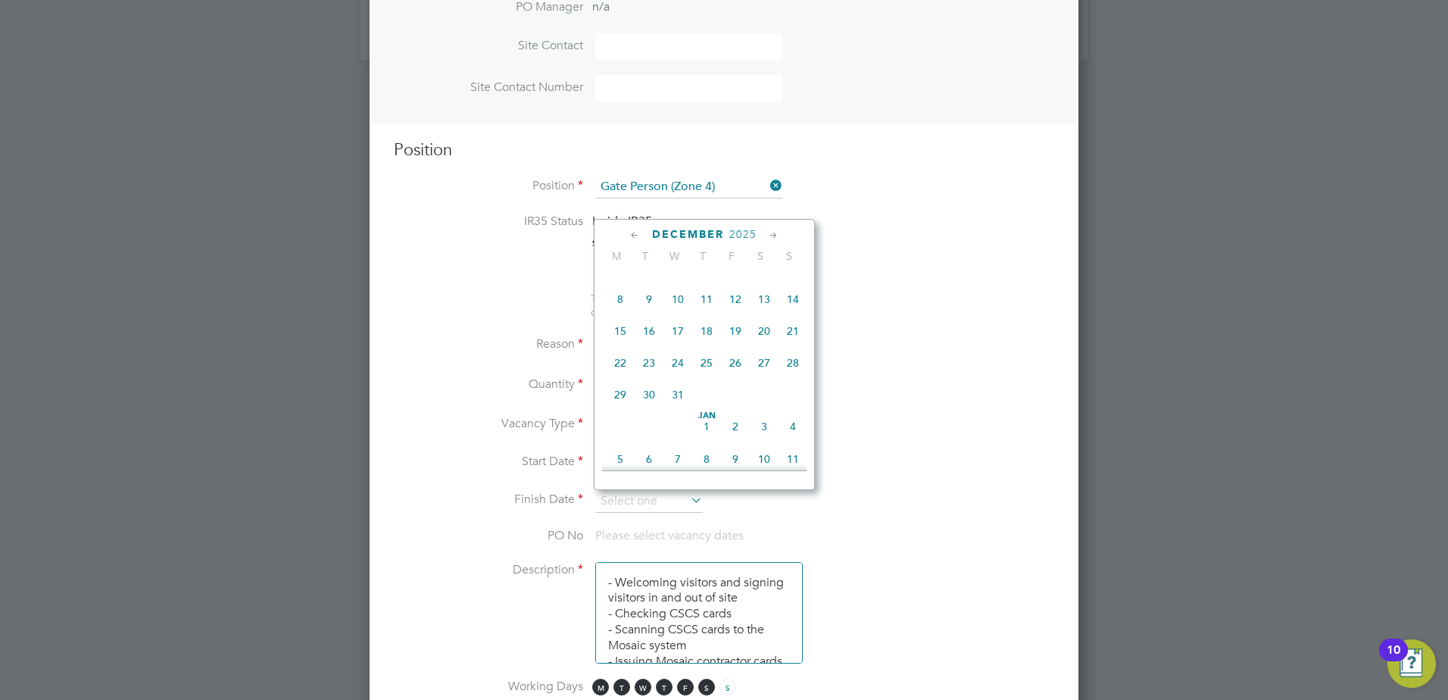
type input "[DATE]"
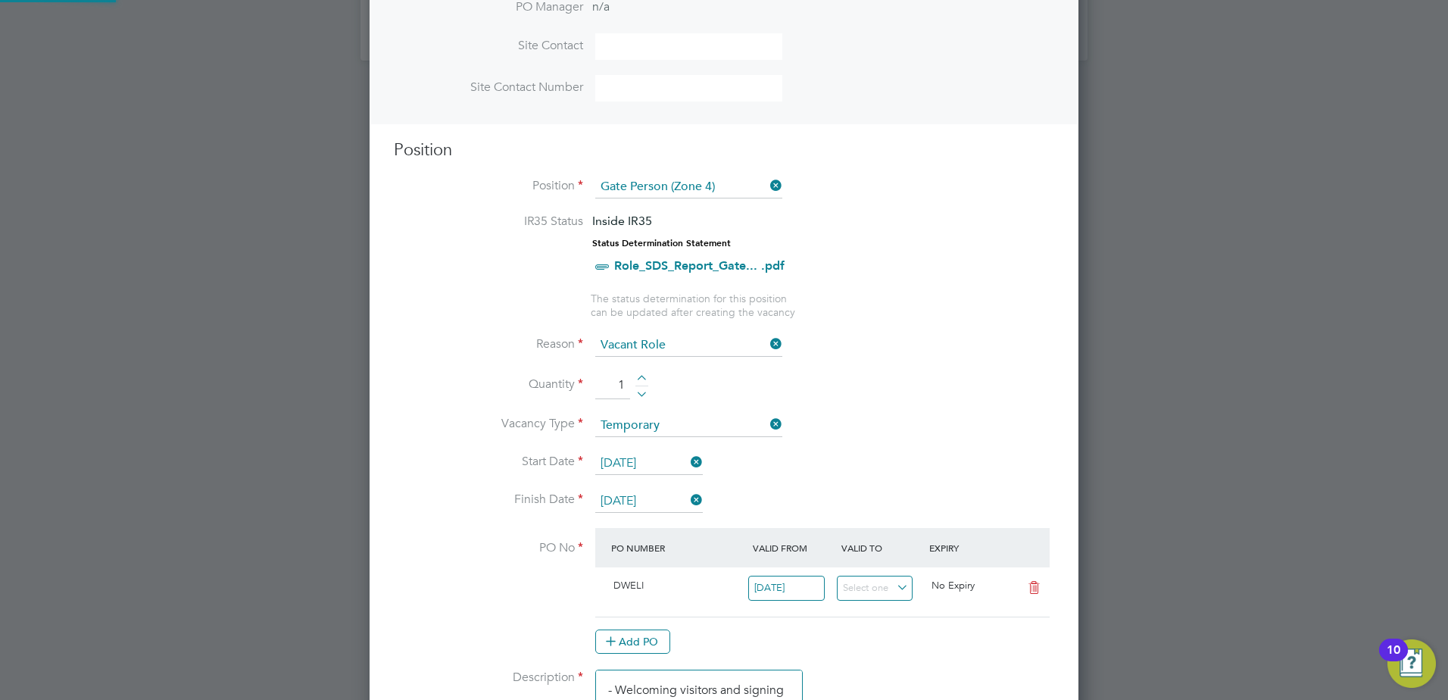
scroll to position [0, 0]
click at [866, 381] on li "Quantity 1" at bounding box center [724, 393] width 660 height 42
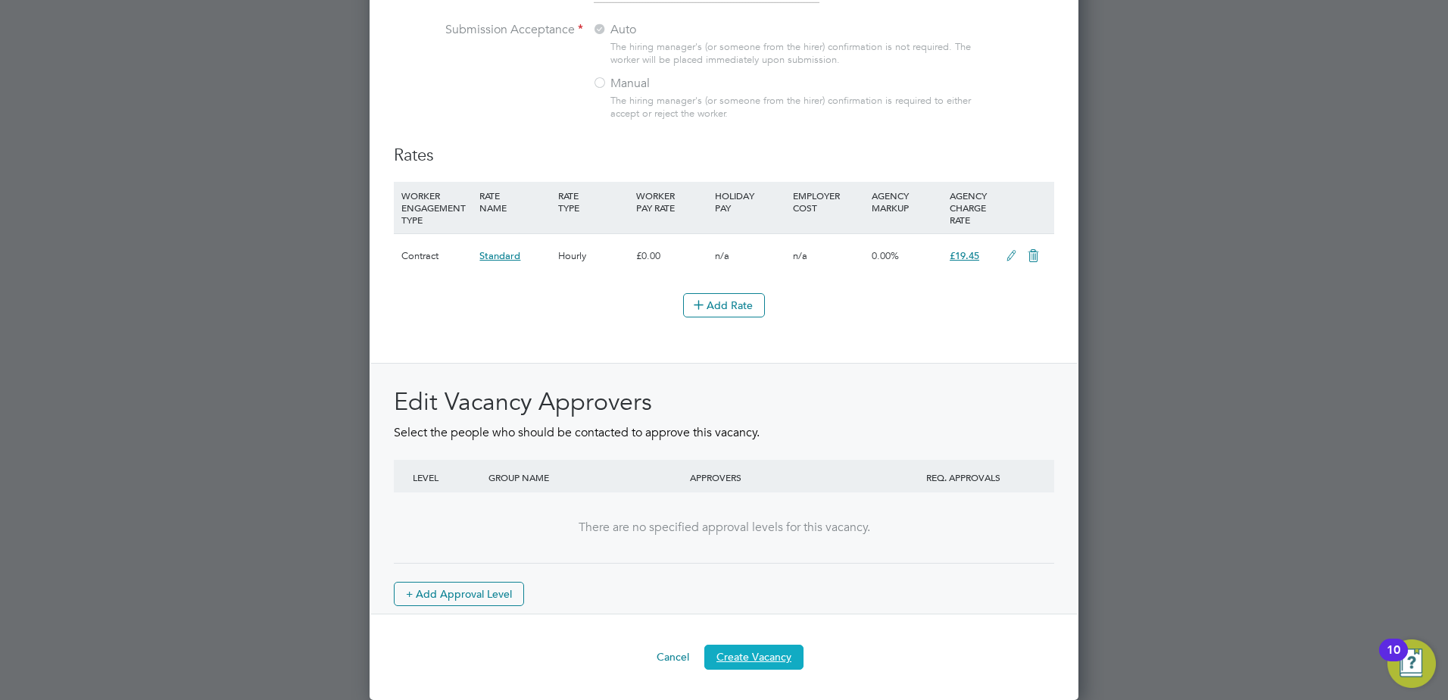
click at [749, 656] on button "Create Vacancy" at bounding box center [753, 657] width 99 height 24
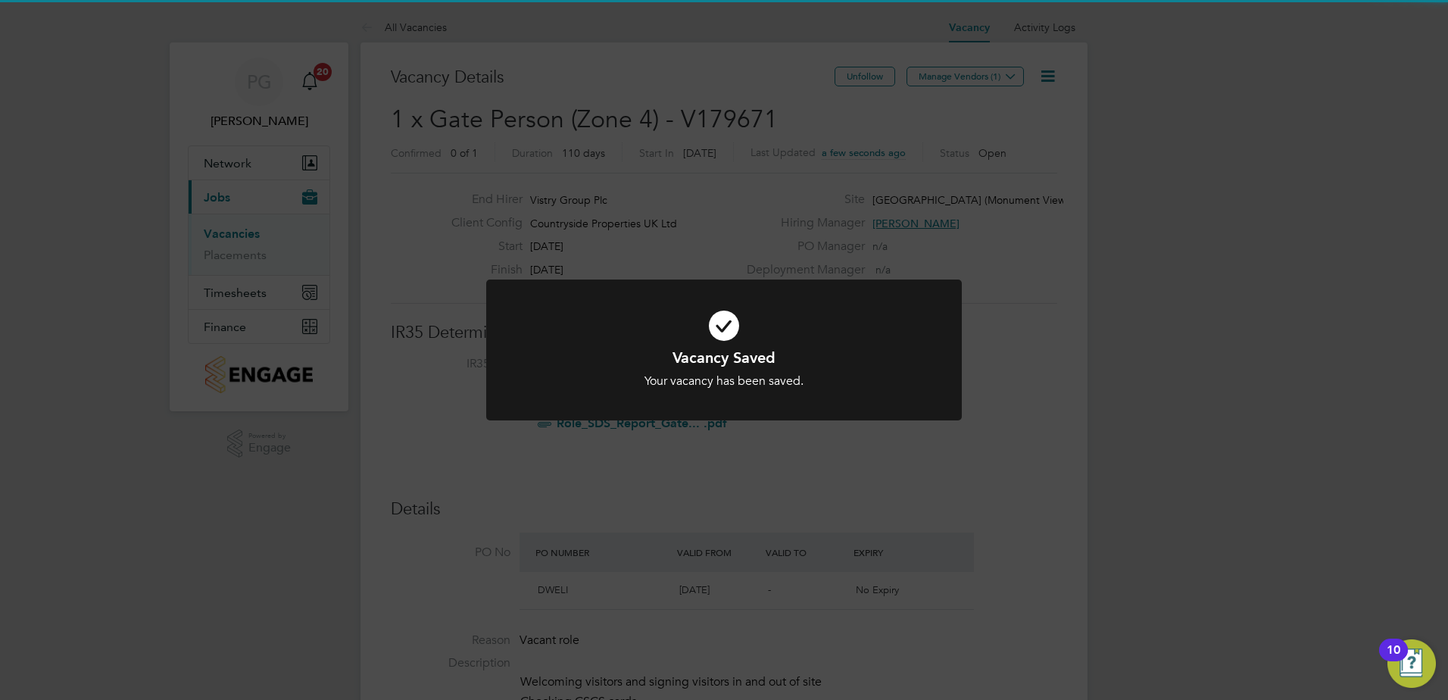
click at [722, 236] on div "Vacancy Saved Your vacancy has been saved. Cancel Okay" at bounding box center [724, 350] width 1448 height 700
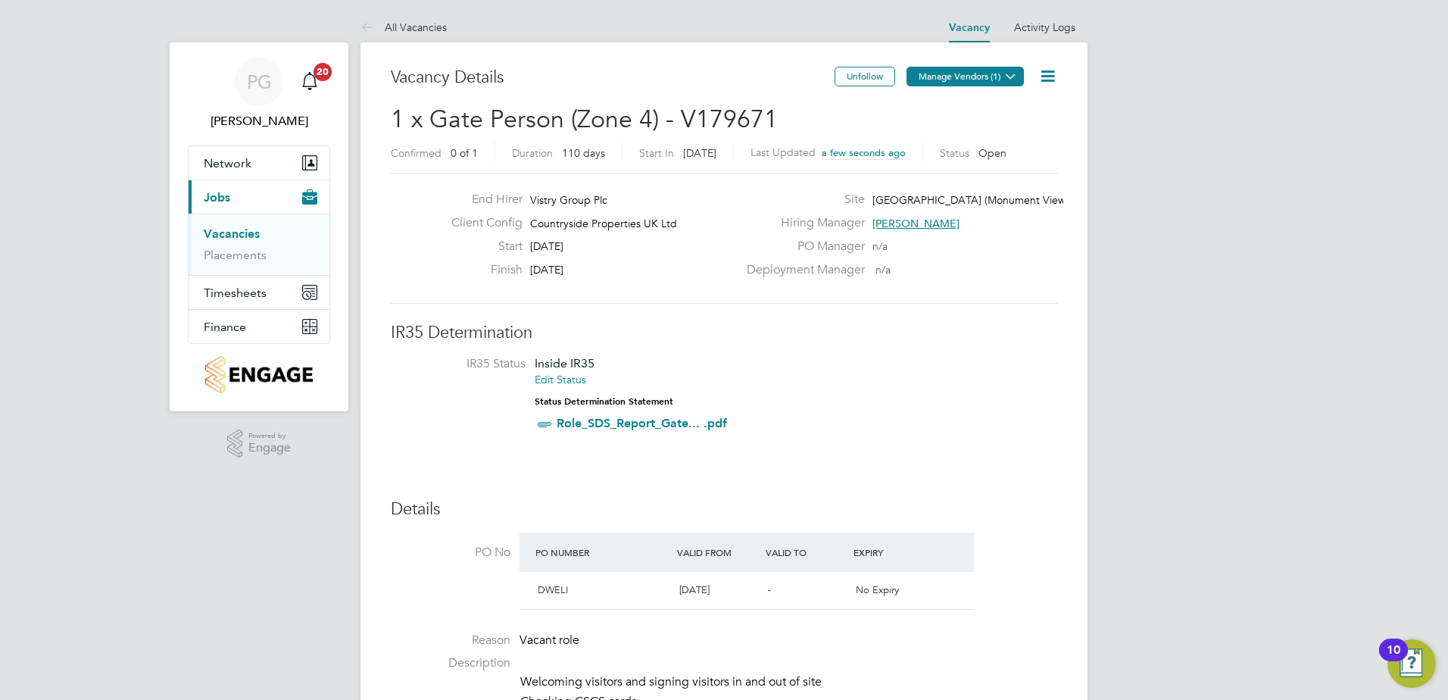
click at [1007, 72] on icon at bounding box center [1010, 75] width 11 height 11
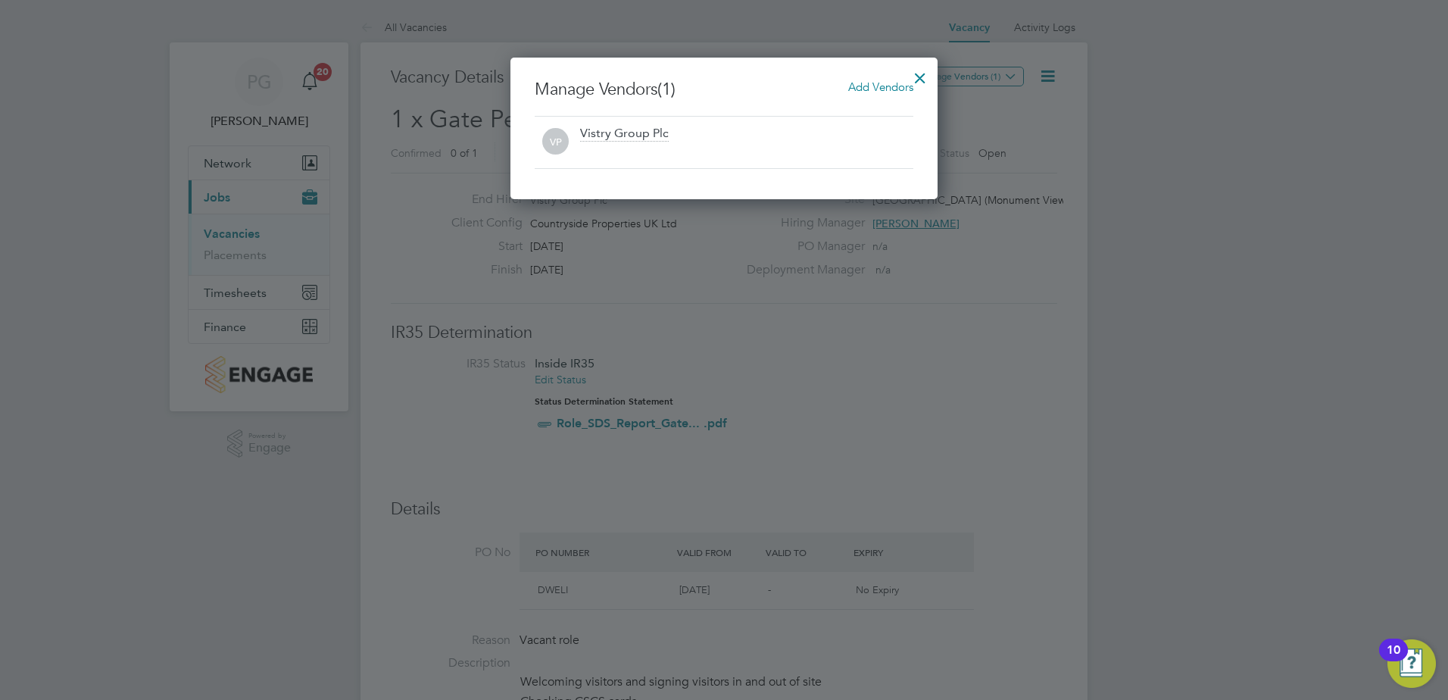
click at [877, 83] on span "Add Vendors" at bounding box center [880, 87] width 65 height 14
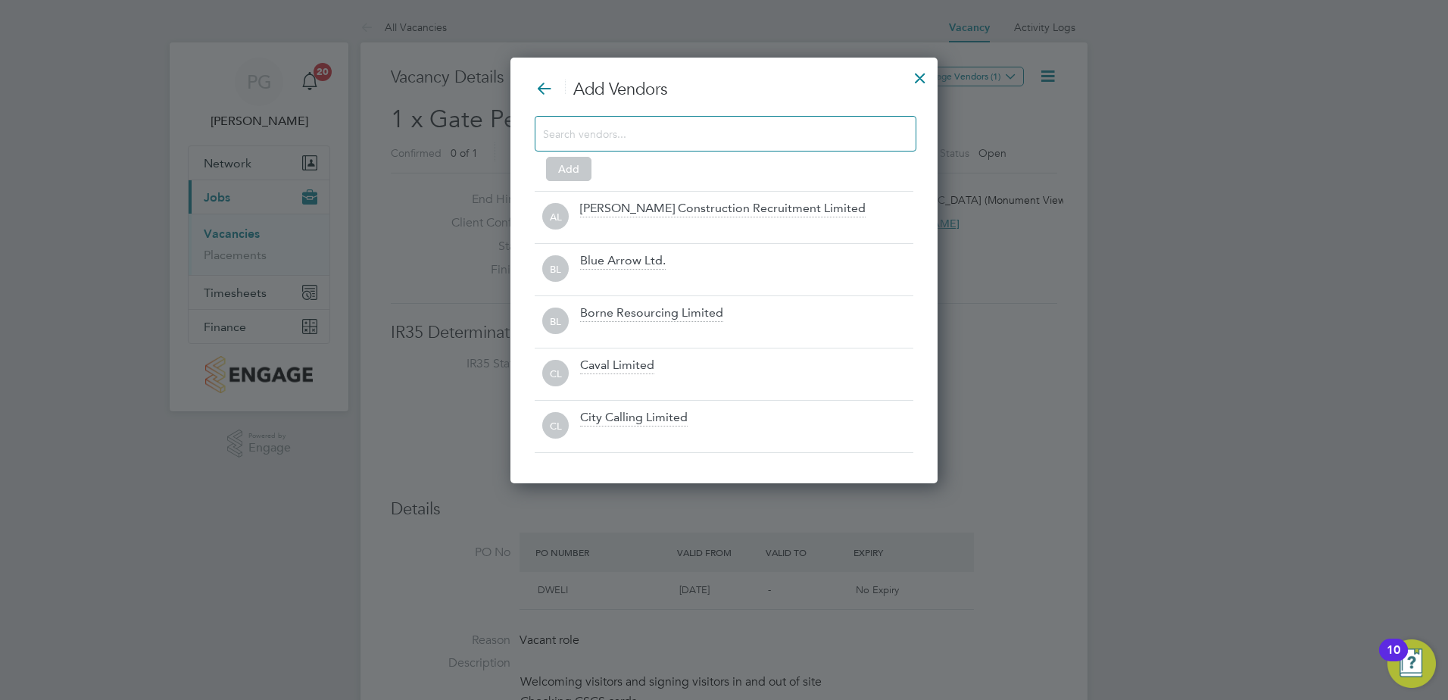
click at [843, 123] on input at bounding box center [713, 133] width 341 height 20
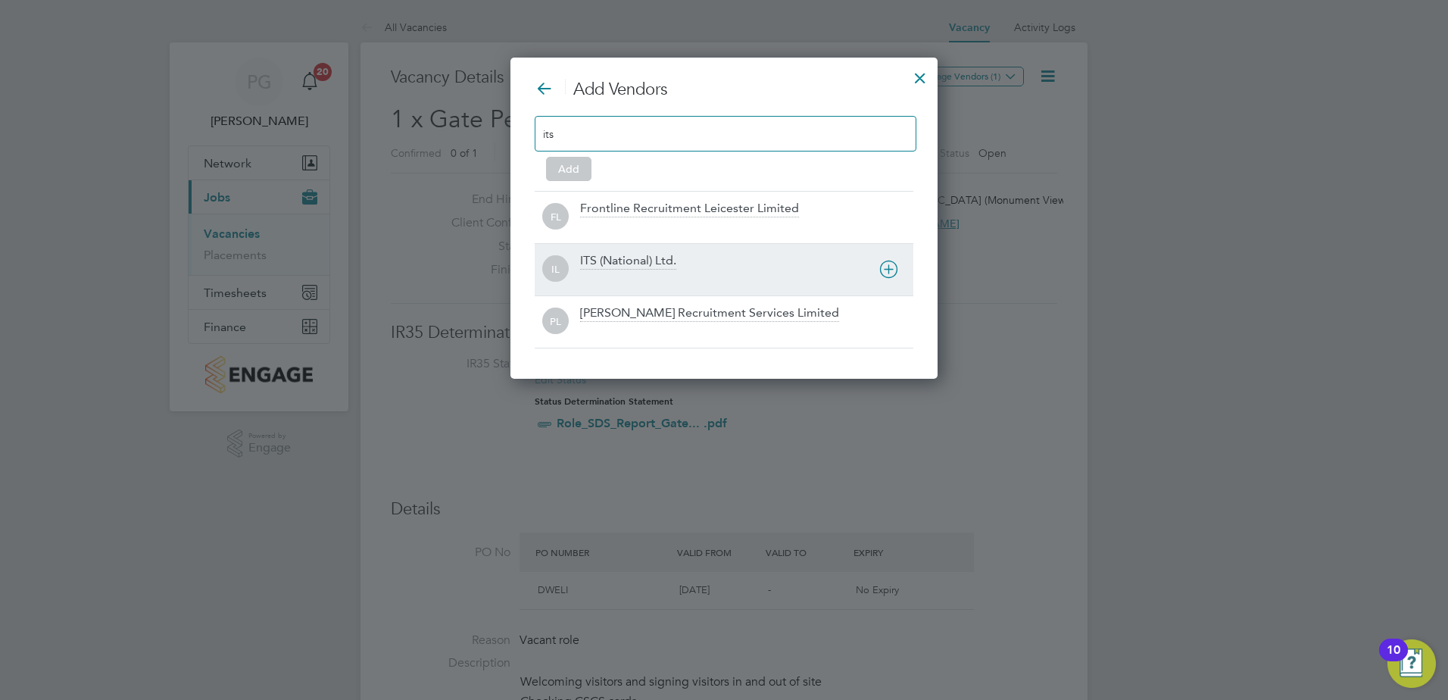
type input "its"
click at [631, 259] on div "ITS (National) Ltd." at bounding box center [628, 261] width 96 height 17
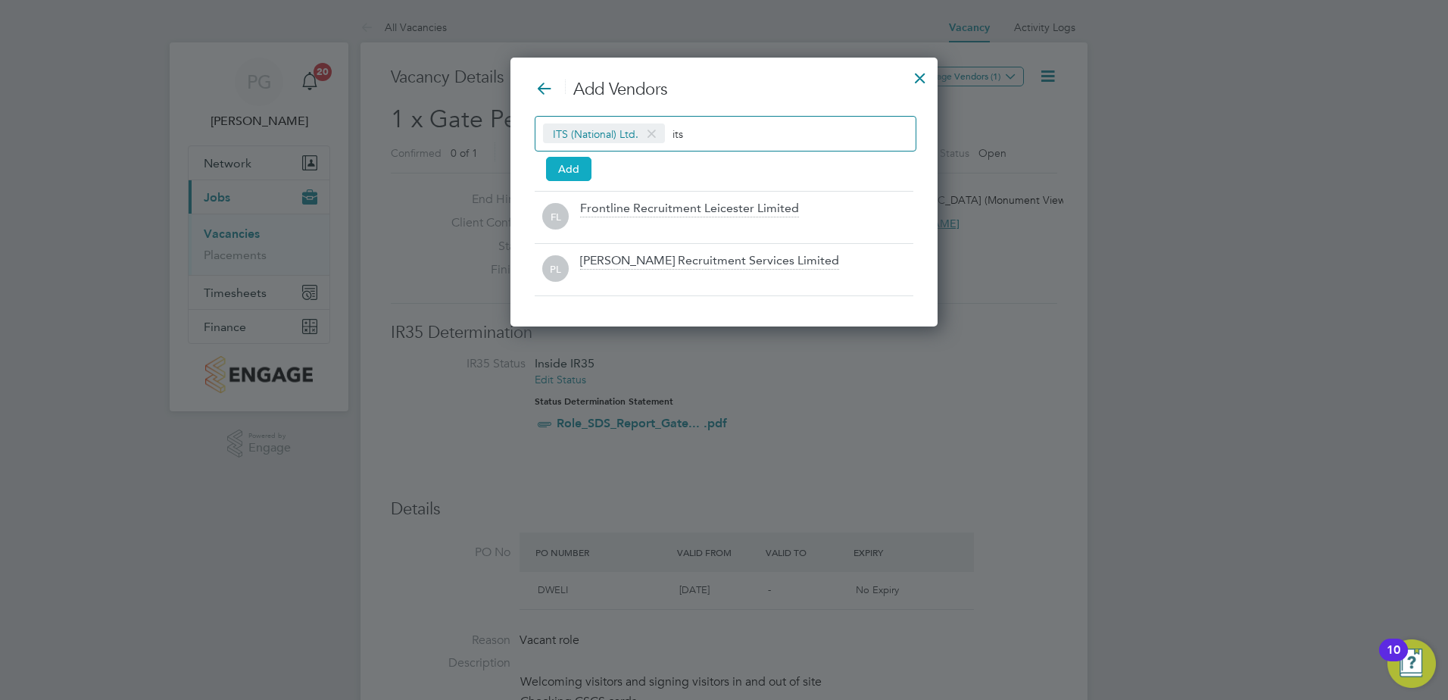
click at [565, 174] on button "Add" at bounding box center [568, 169] width 45 height 24
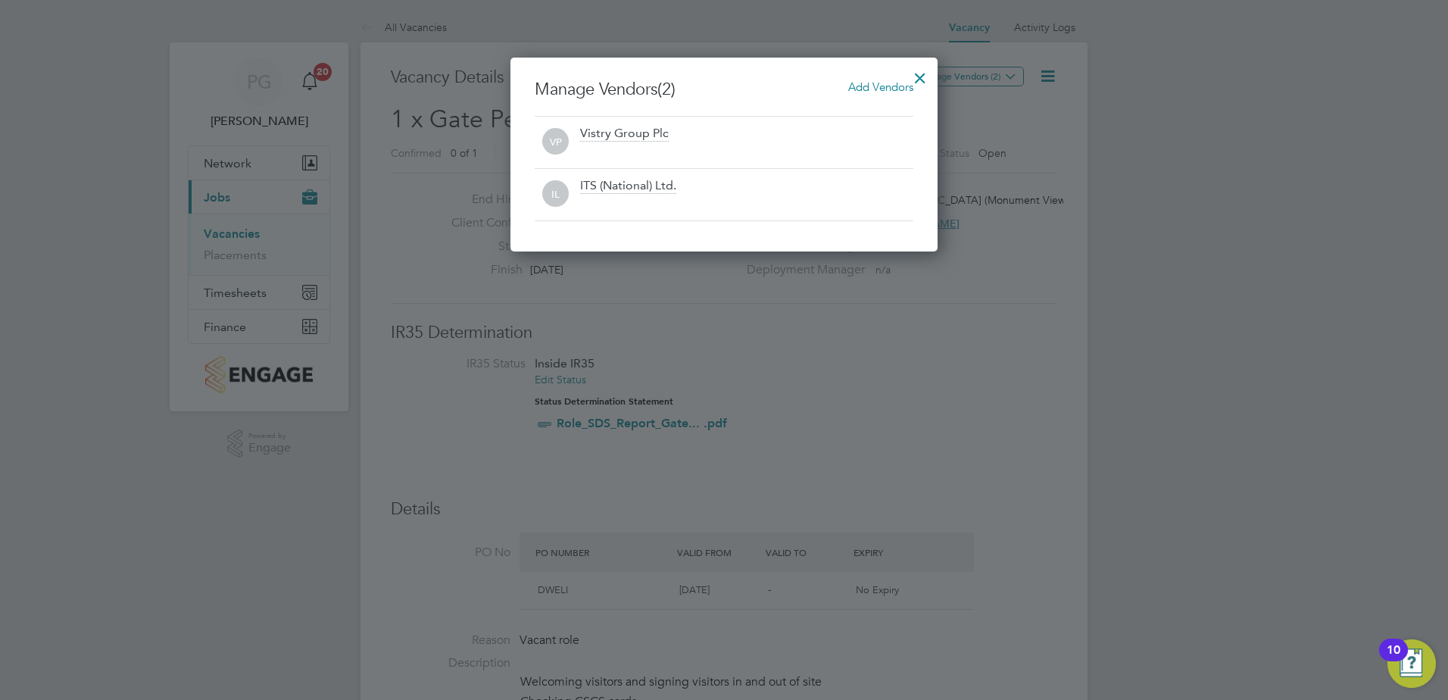
click at [923, 74] on div at bounding box center [920, 74] width 27 height 27
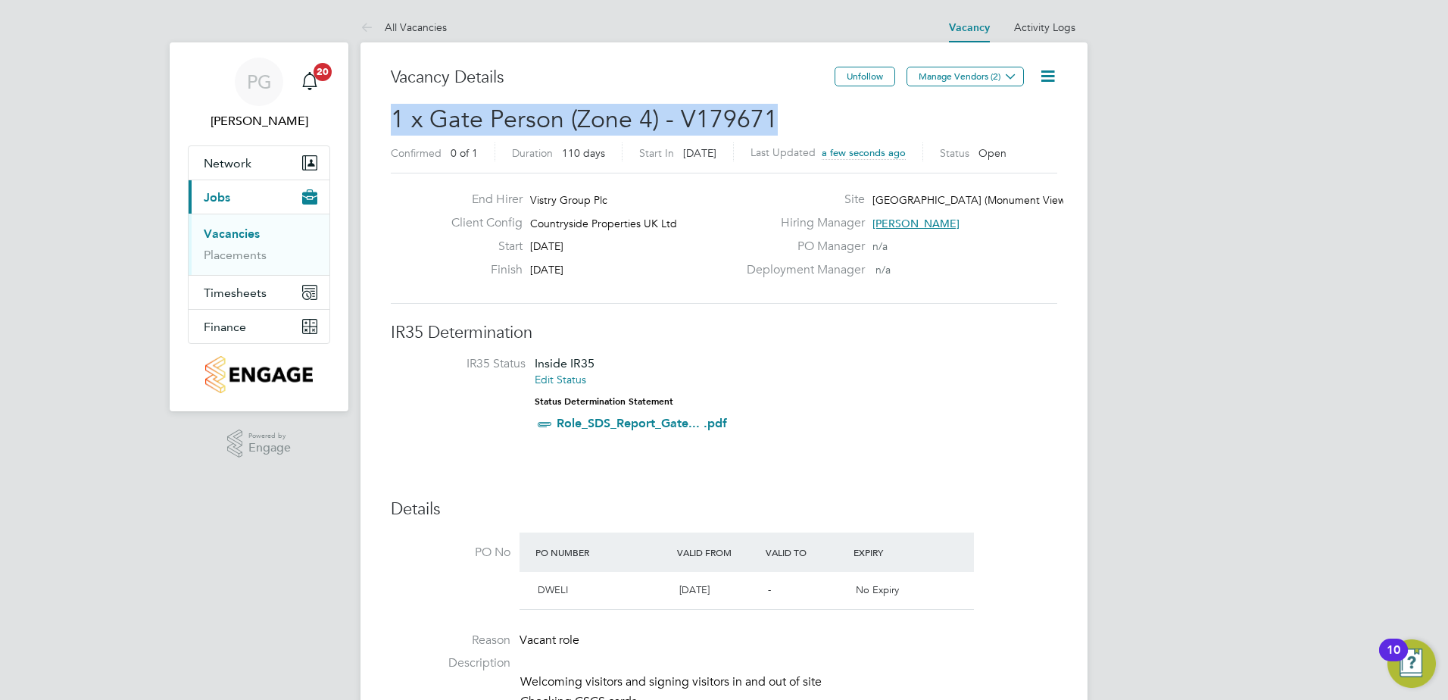
drag, startPoint x: 392, startPoint y: 110, endPoint x: 780, endPoint y: 107, distance: 388.6
click at [780, 107] on h2 "1 x Gate Person (Zone 4) - V179671 Confirmed 0 of 1 Duration 110 days Start In …" at bounding box center [724, 136] width 667 height 64
click at [787, 108] on h2 "1 x Gate Person (Zone 4) - V179671 Confirmed 0 of 1 Duration 110 days Start In …" at bounding box center [724, 136] width 667 height 64
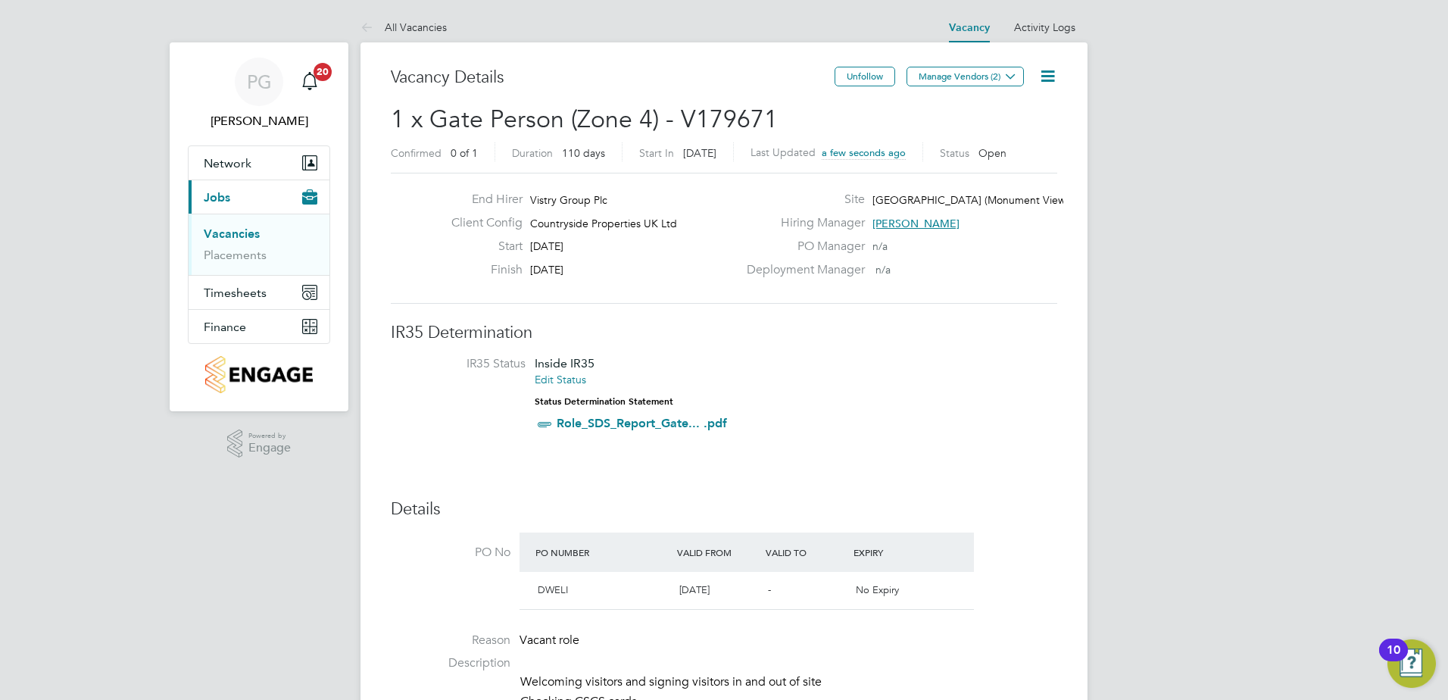
click at [1045, 76] on icon at bounding box center [1047, 76] width 19 height 19
click at [1007, 105] on li "Edit Vacancy e" at bounding box center [1011, 111] width 88 height 21
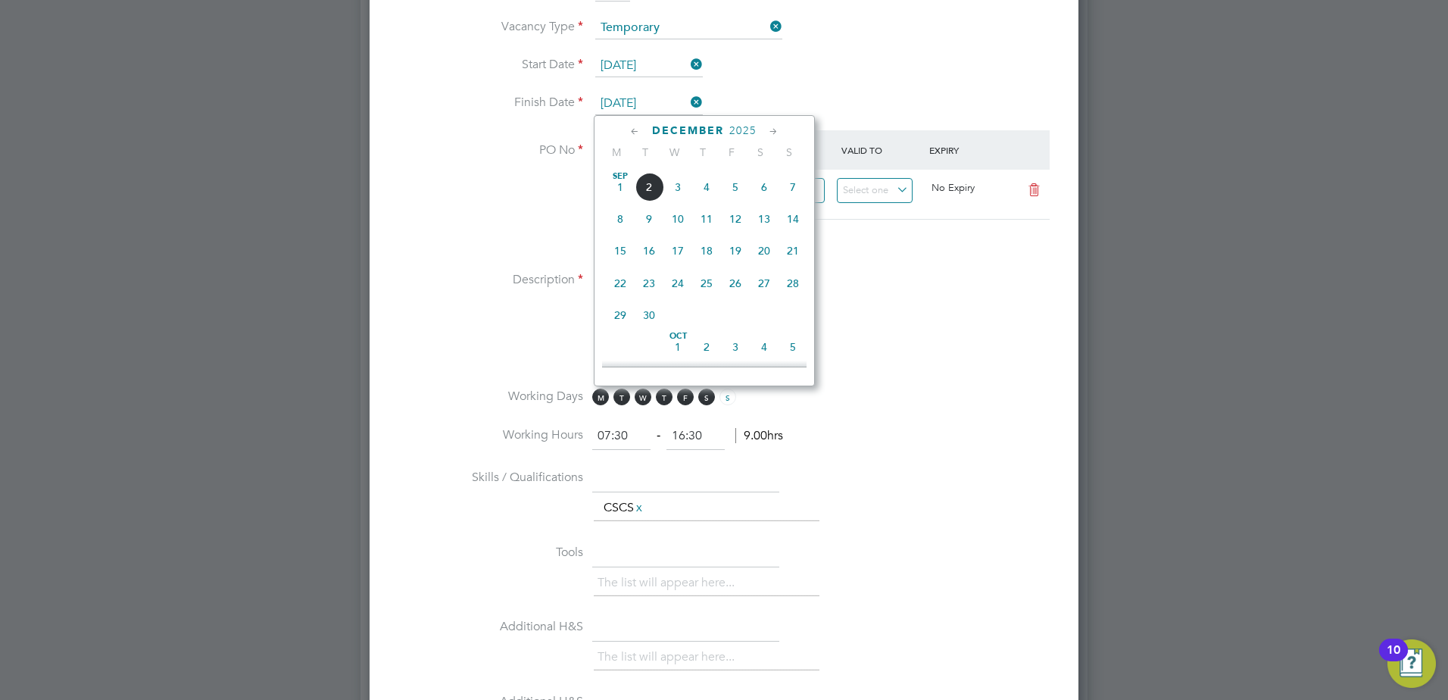
click at [660, 101] on input "[DATE]" at bounding box center [649, 103] width 108 height 23
click at [632, 129] on icon at bounding box center [635, 131] width 14 height 17
click at [738, 289] on span "26" at bounding box center [735, 283] width 29 height 29
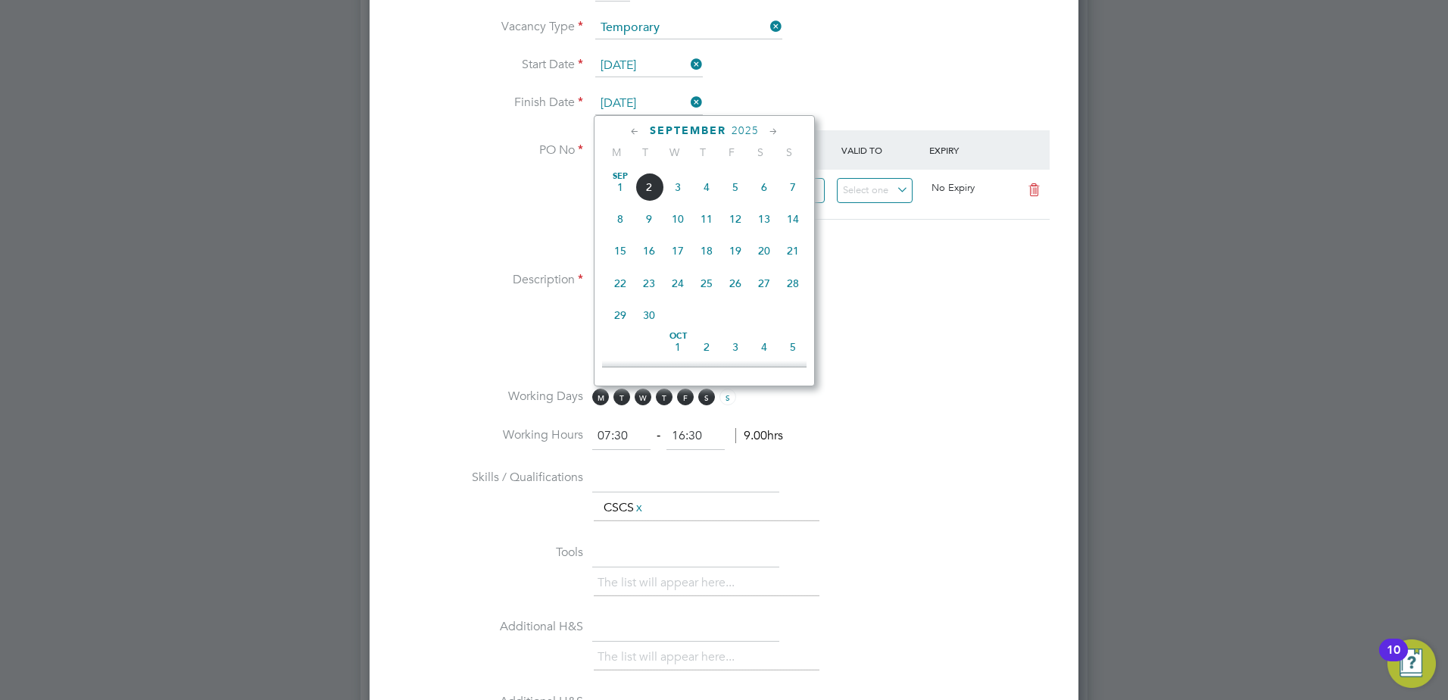
type input "[DATE]"
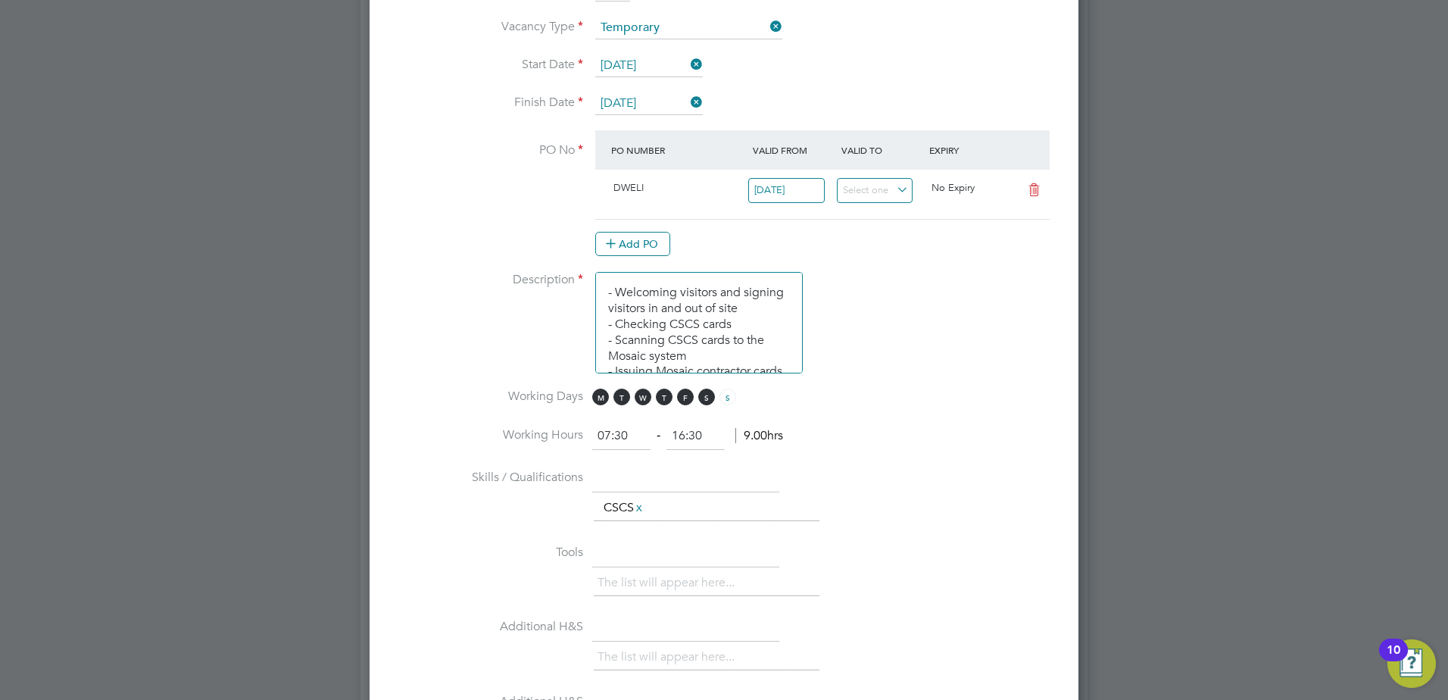
click at [735, 226] on at-purchase-order-table "PO Number Valid From Valid To Expiry DWELI [DATE] No Expiry Add PO" at bounding box center [822, 193] width 454 height 126
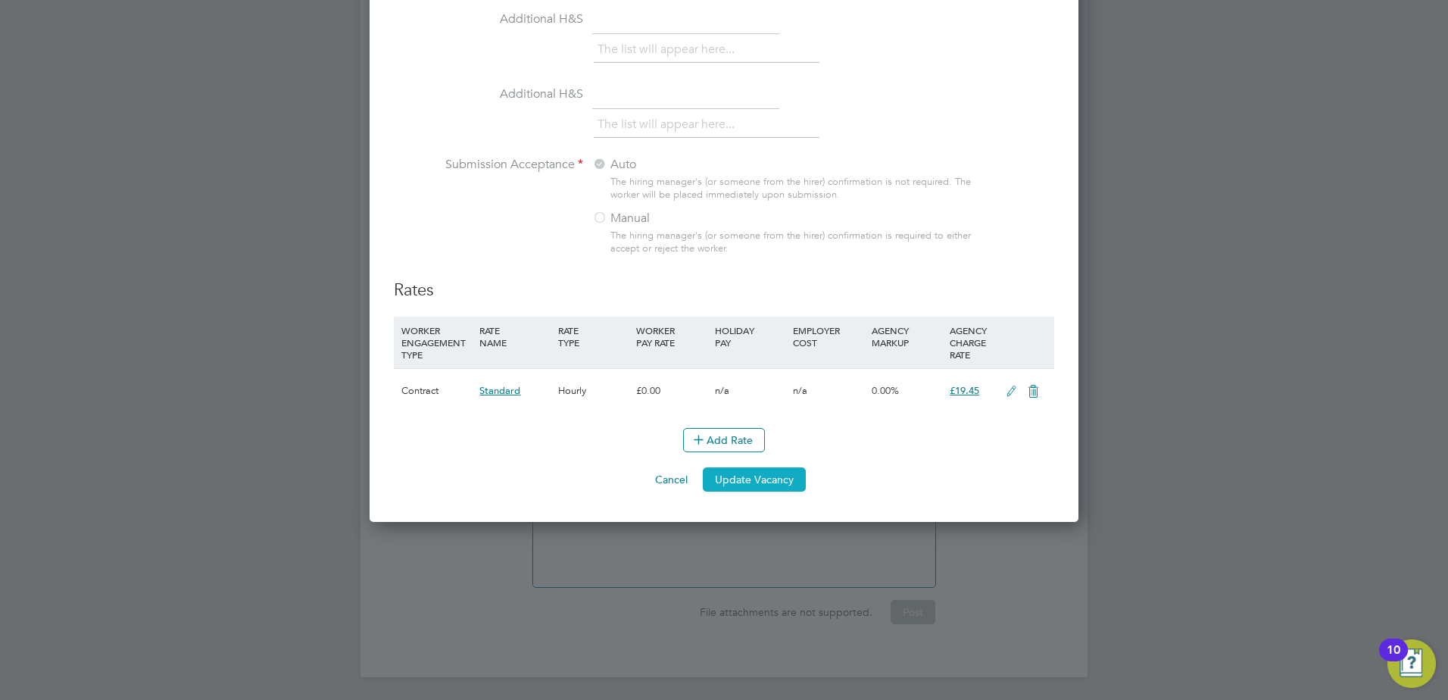
click at [782, 476] on button "Update Vacancy" at bounding box center [754, 479] width 103 height 24
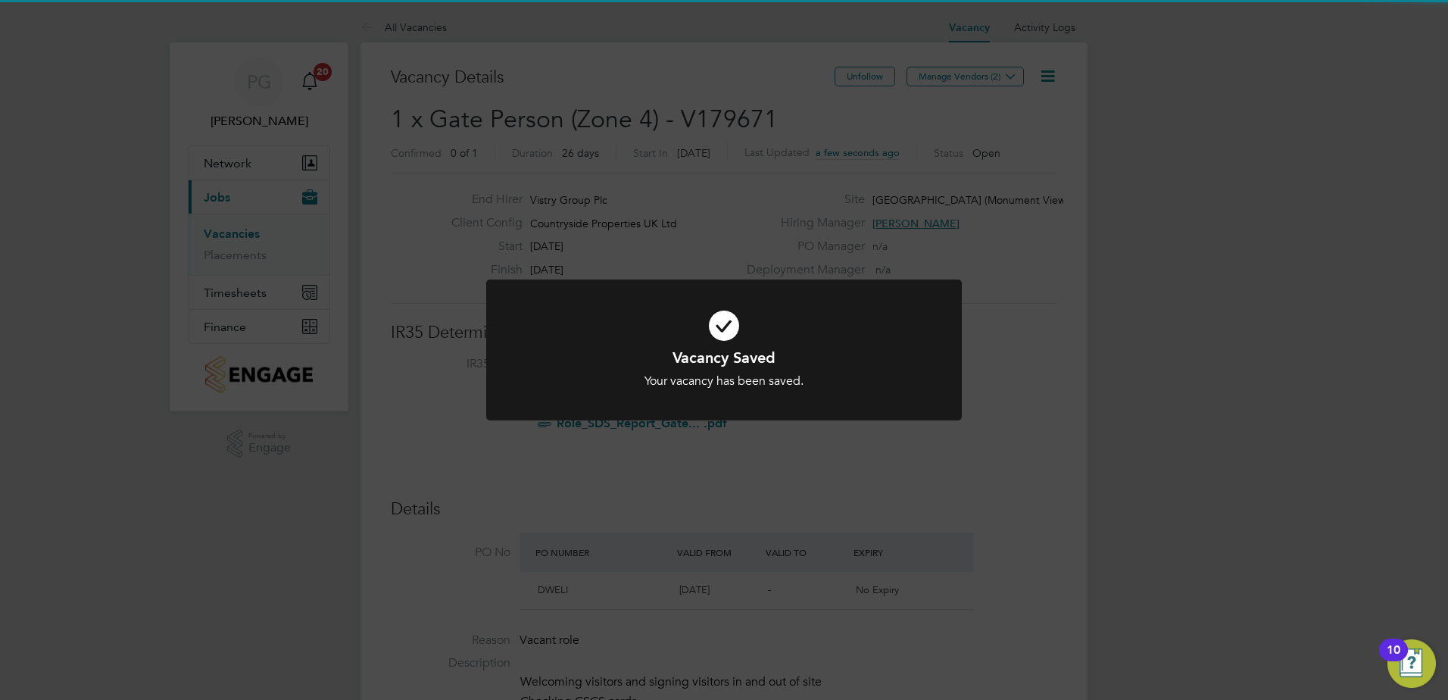
click at [698, 208] on div "Vacancy Saved Your vacancy has been saved. Cancel Okay" at bounding box center [724, 350] width 1448 height 700
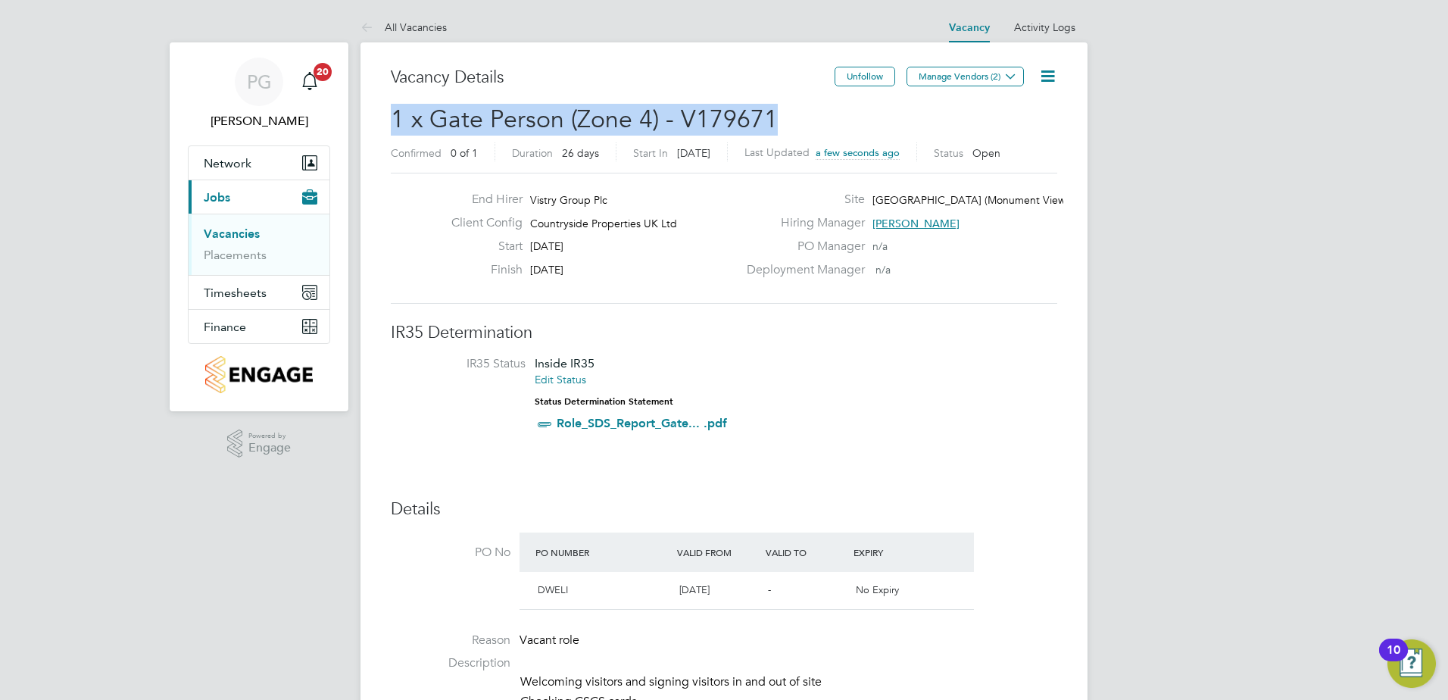
drag, startPoint x: 795, startPoint y: 126, endPoint x: 389, endPoint y: 120, distance: 406.0
copy span "1 x Gate Person (Zone 4) - V179671"
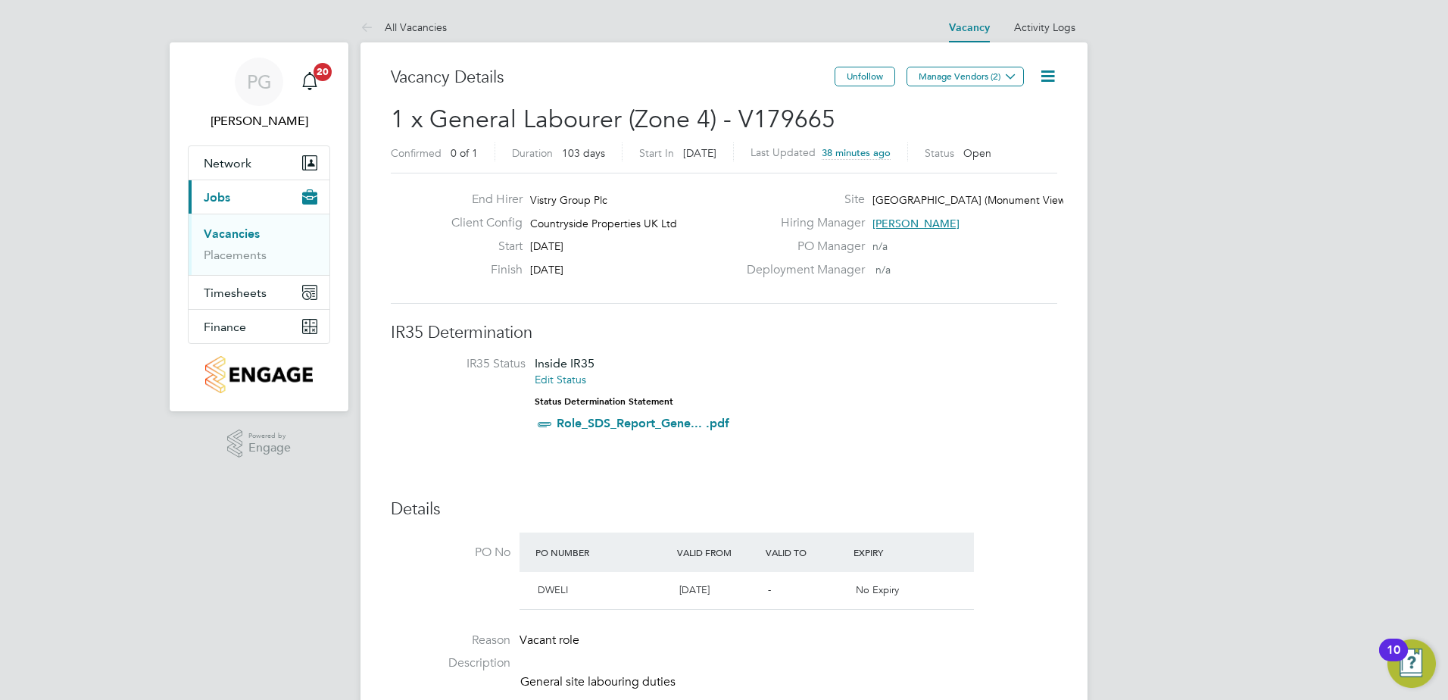
click at [1048, 74] on icon at bounding box center [1047, 76] width 19 height 19
click at [1022, 111] on li "Edit Vacancy e" at bounding box center [1011, 111] width 88 height 21
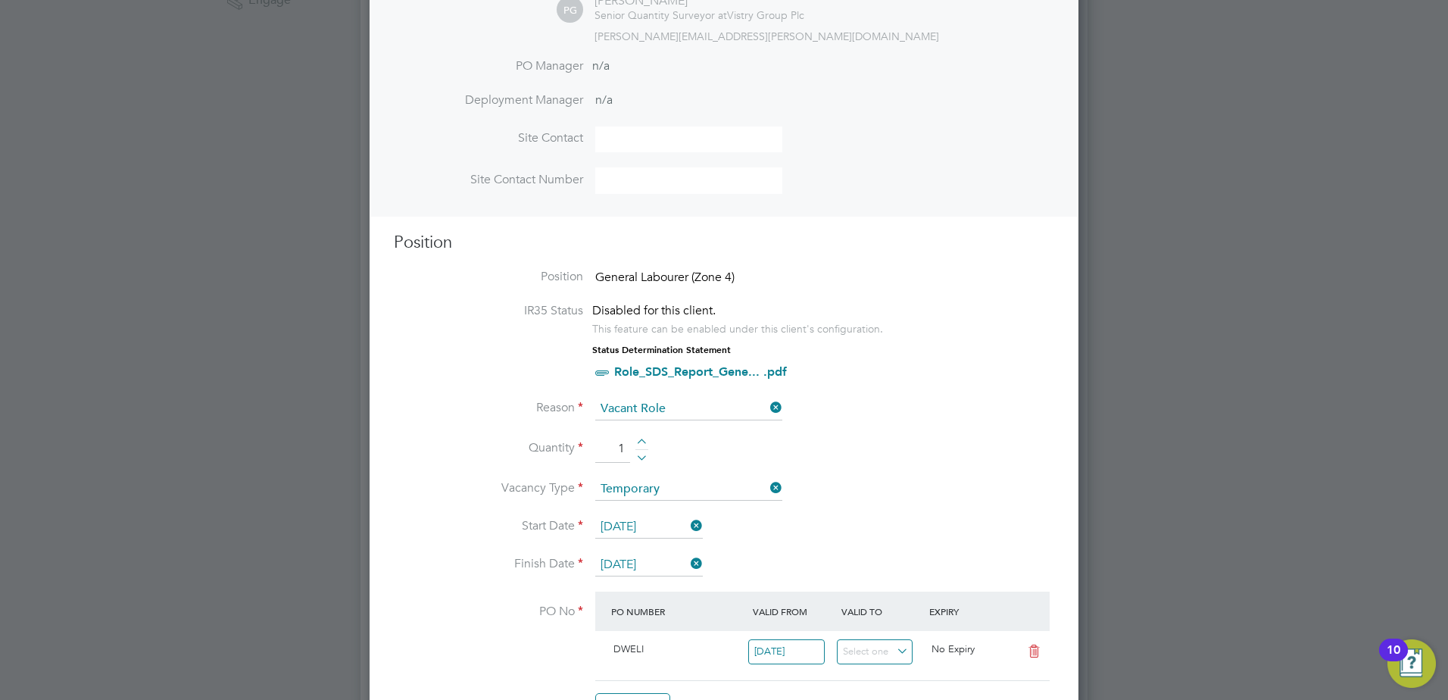
scroll to position [454, 0]
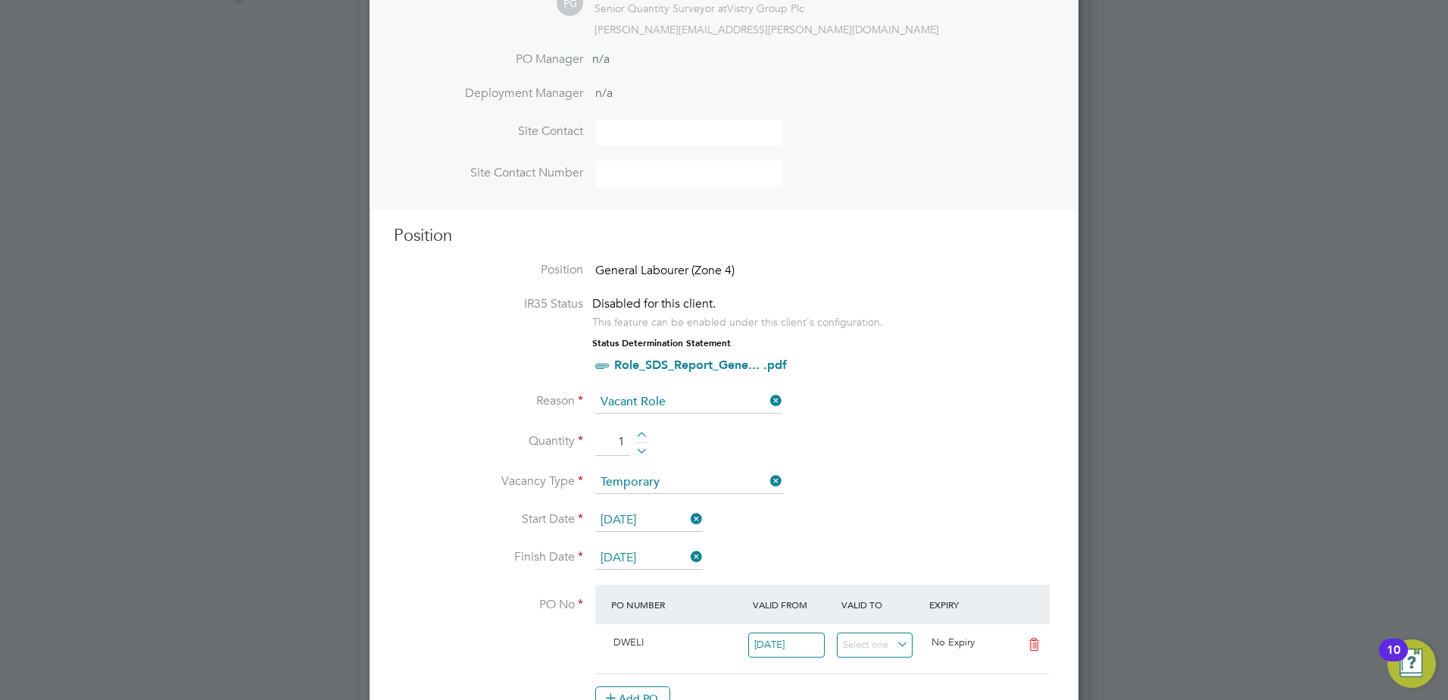
click at [714, 269] on span "General Labourer (Zone 4)" at bounding box center [664, 270] width 139 height 15
click at [591, 304] on li "IR35 Status Disabled for this client. This feature can be enabled under this cl…" at bounding box center [724, 343] width 660 height 95
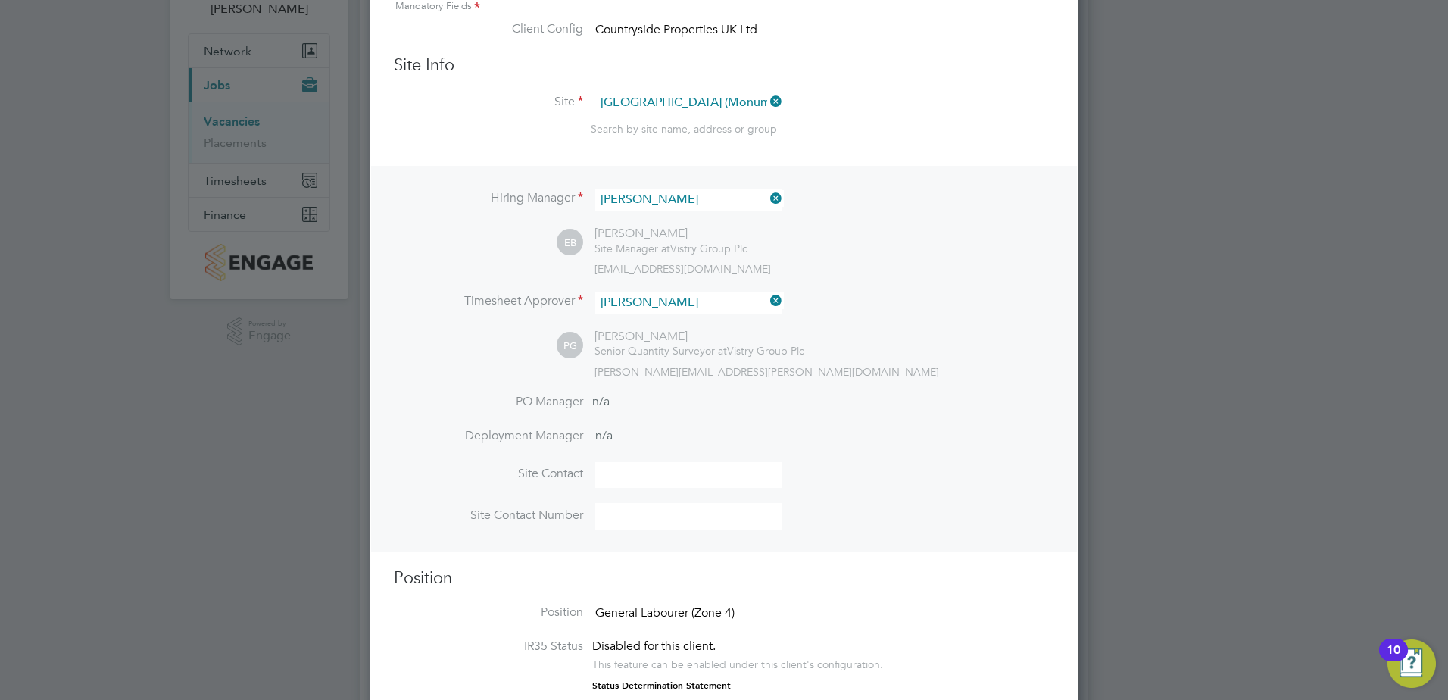
scroll to position [0, 0]
